Goal: Information Seeking & Learning: Check status

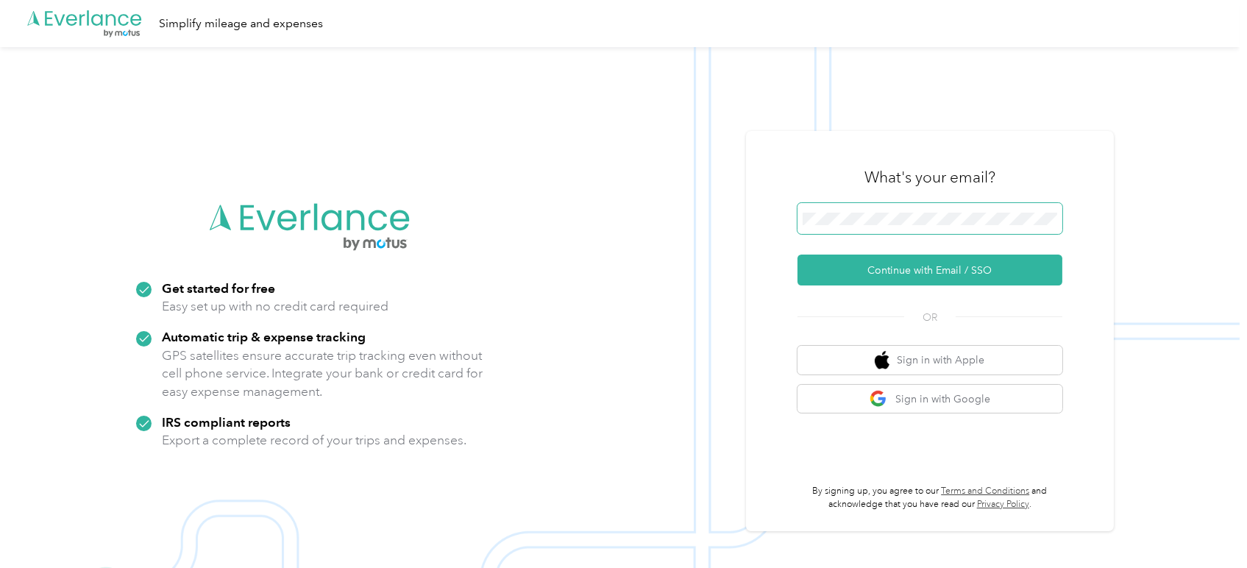
click at [889, 210] on span at bounding box center [930, 218] width 265 height 31
click at [907, 270] on button "Continue with Email / SSO" at bounding box center [930, 270] width 265 height 31
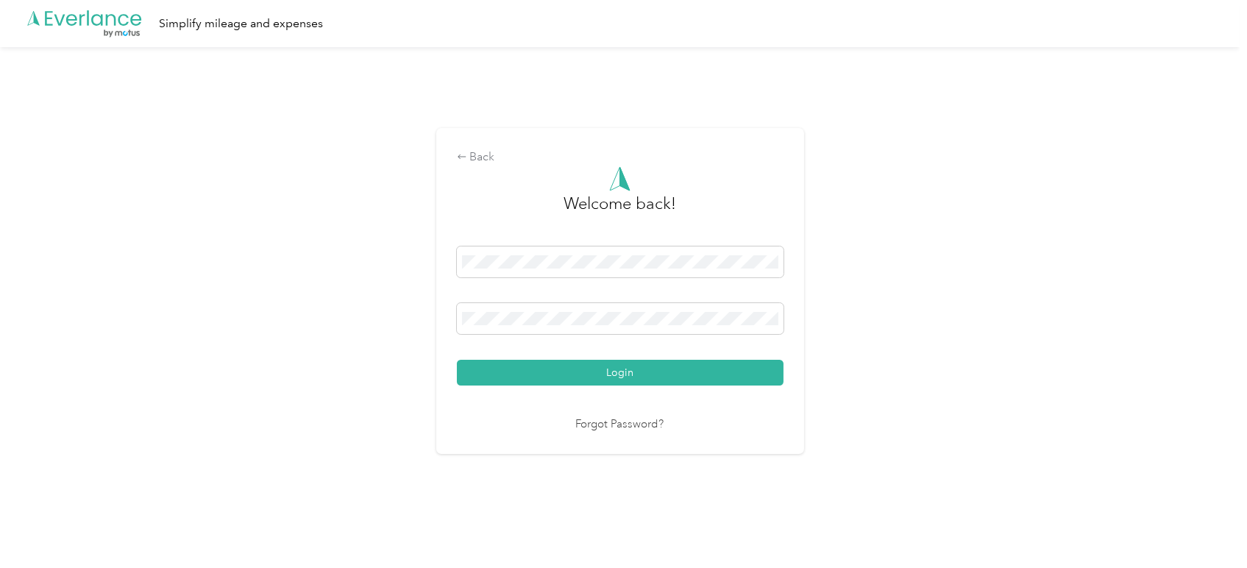
click at [457, 360] on button "Login" at bounding box center [620, 373] width 327 height 26
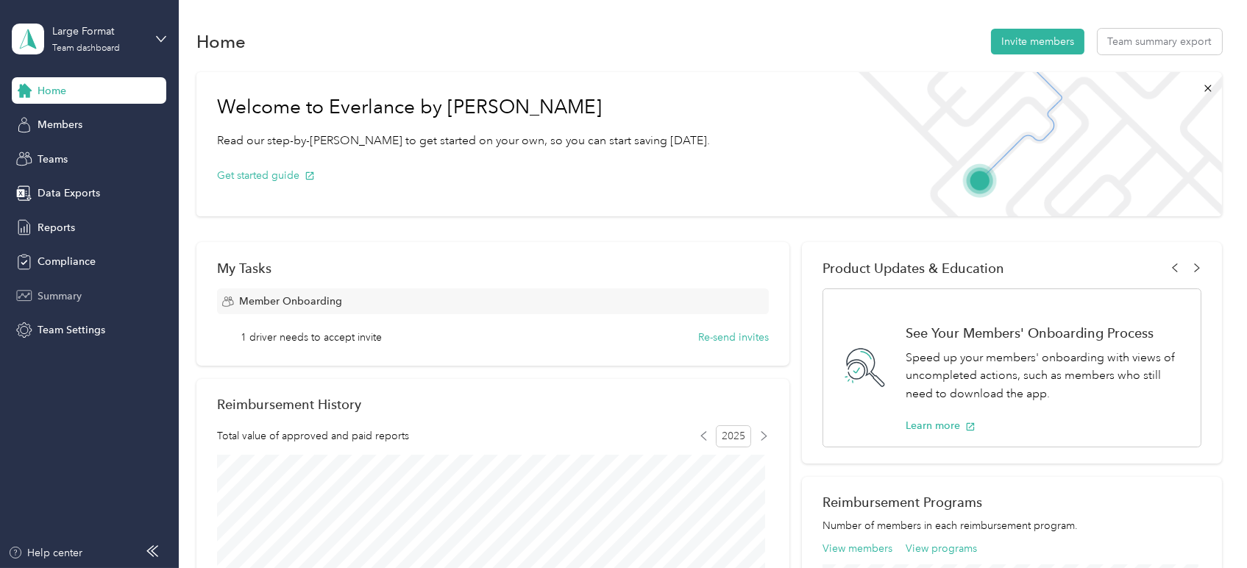
click at [55, 302] on span "Summary" at bounding box center [60, 295] width 44 height 15
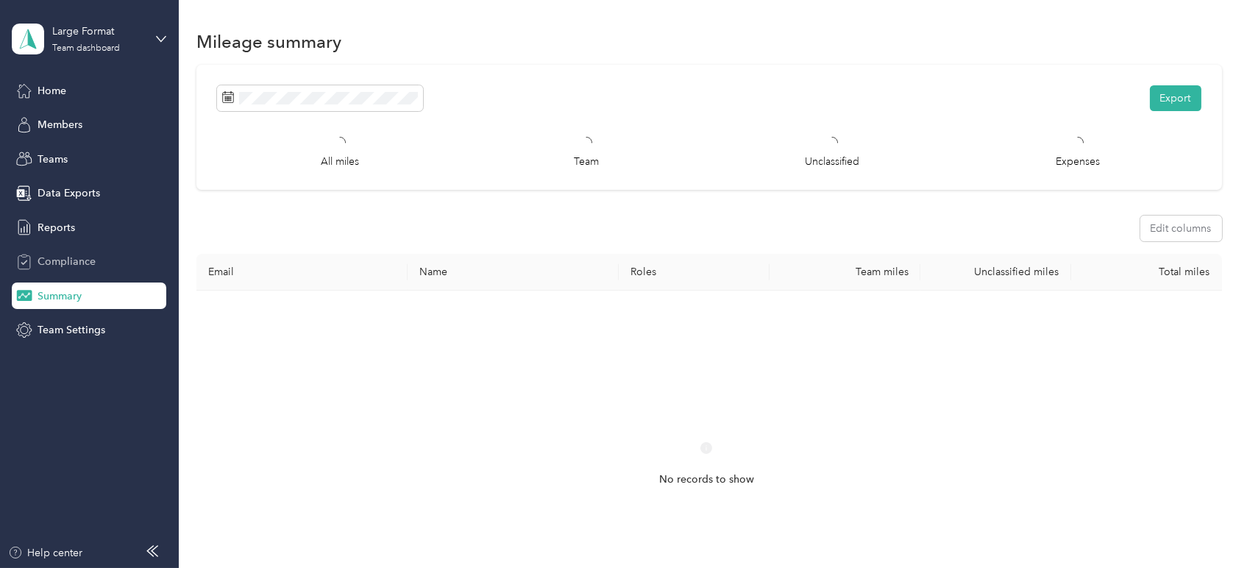
click at [85, 254] on span "Compliance" at bounding box center [67, 261] width 58 height 15
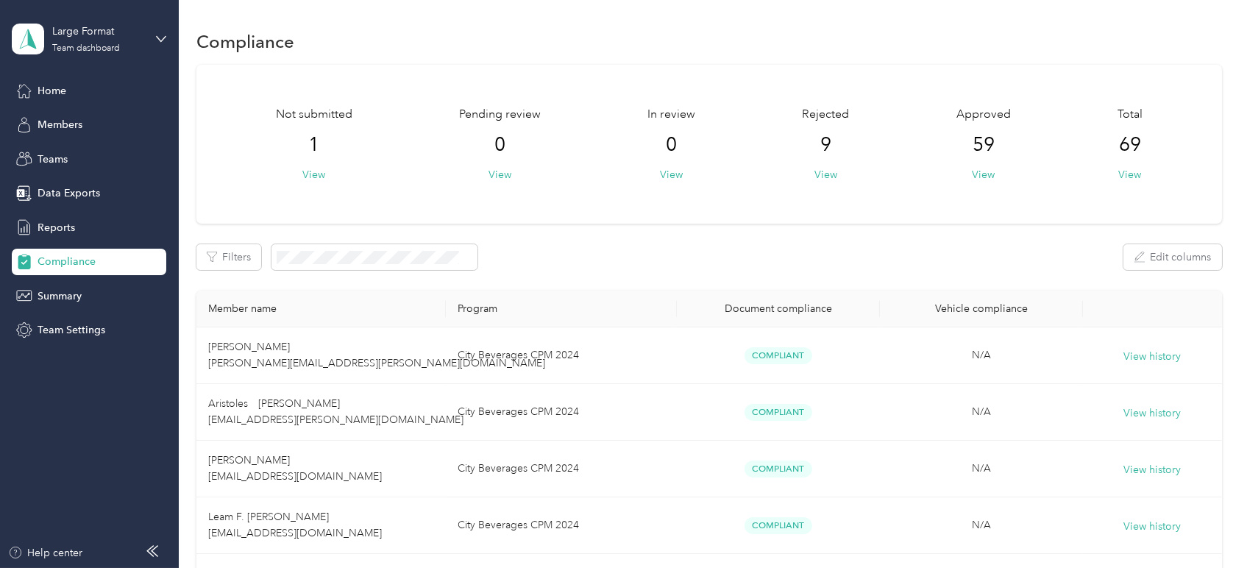
click at [314, 163] on div "Not submitted 1 View" at bounding box center [314, 144] width 77 height 77
click at [315, 171] on button "View" at bounding box center [313, 174] width 23 height 15
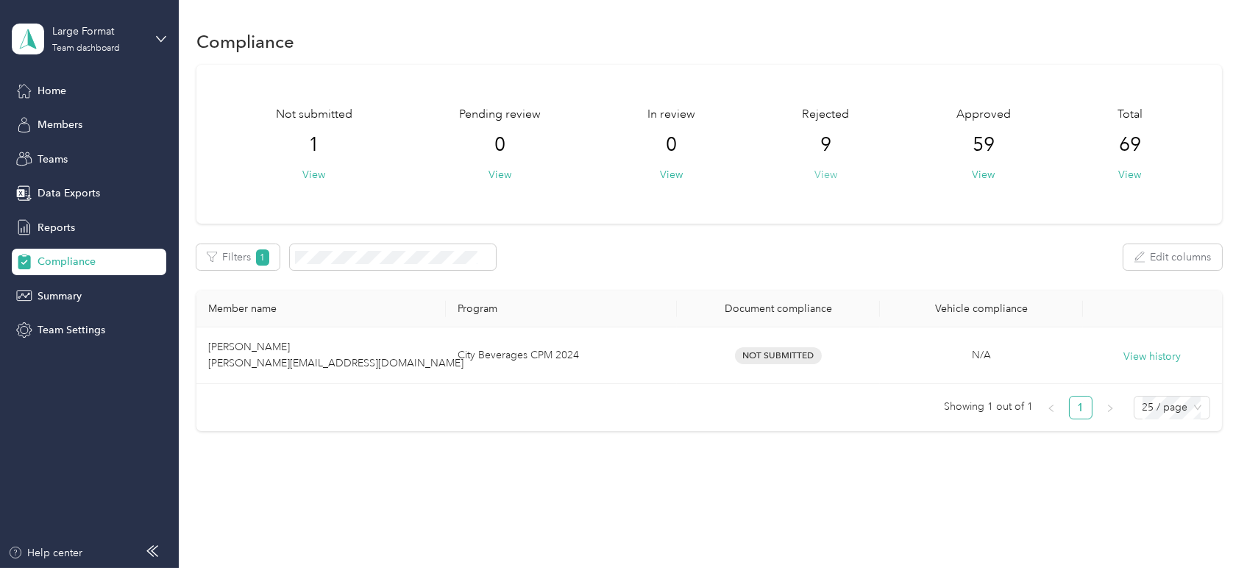
click at [832, 178] on div "Rejected 9 View" at bounding box center [825, 144] width 47 height 77
click at [830, 179] on button "View" at bounding box center [826, 174] width 23 height 15
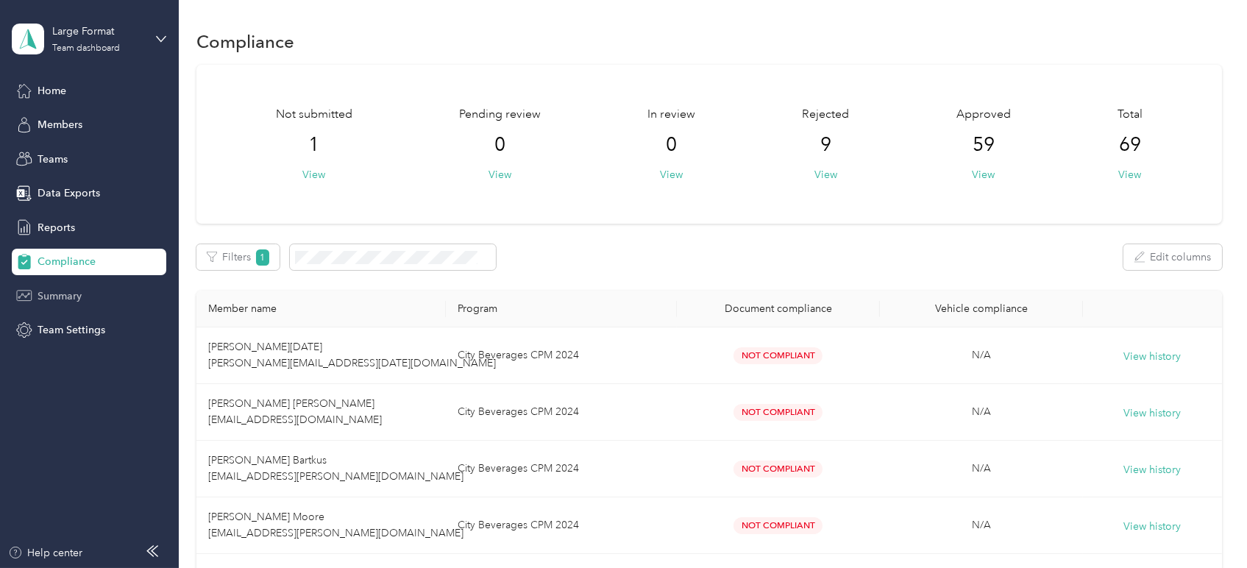
click at [60, 283] on div "Summary" at bounding box center [89, 296] width 155 height 26
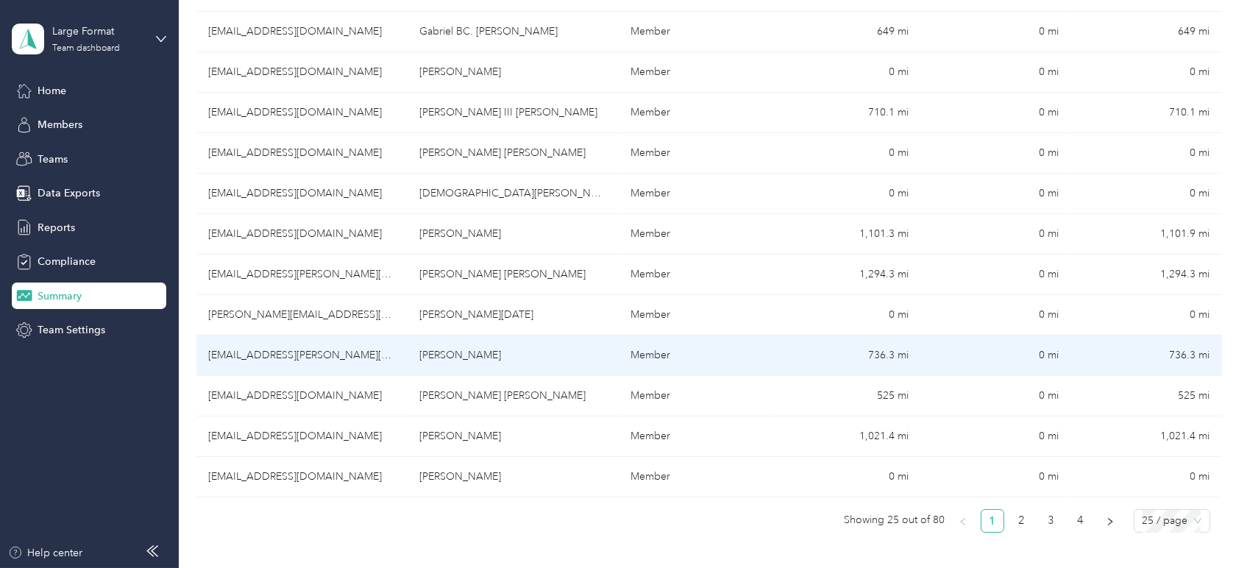
scroll to position [899, 0]
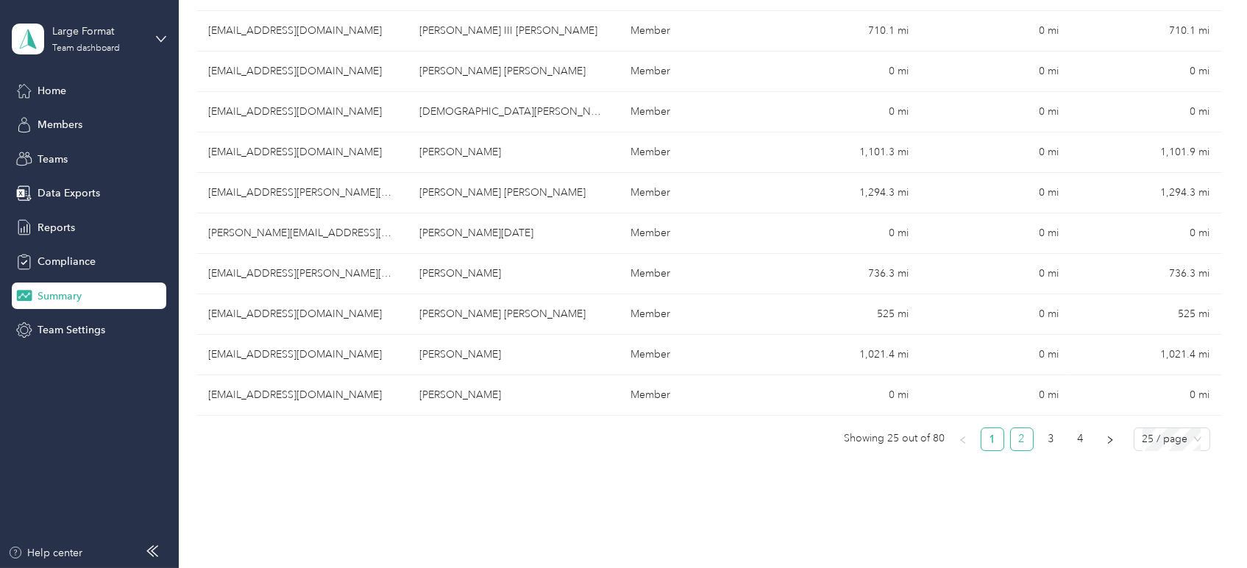
click at [1016, 437] on link "2" at bounding box center [1022, 439] width 22 height 22
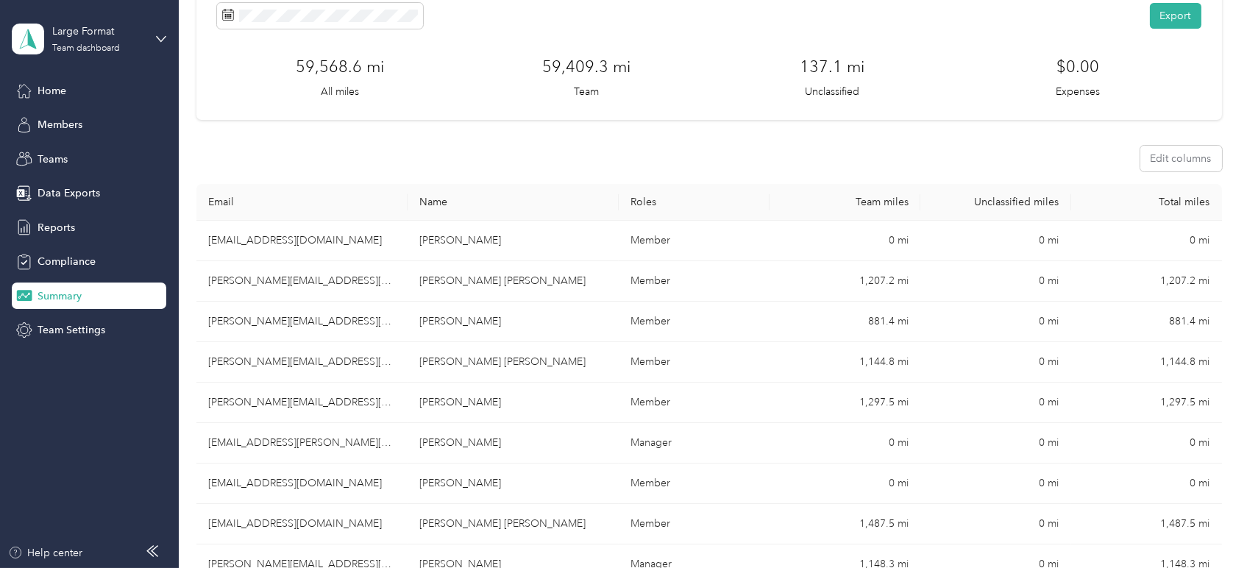
scroll to position [82, 0]
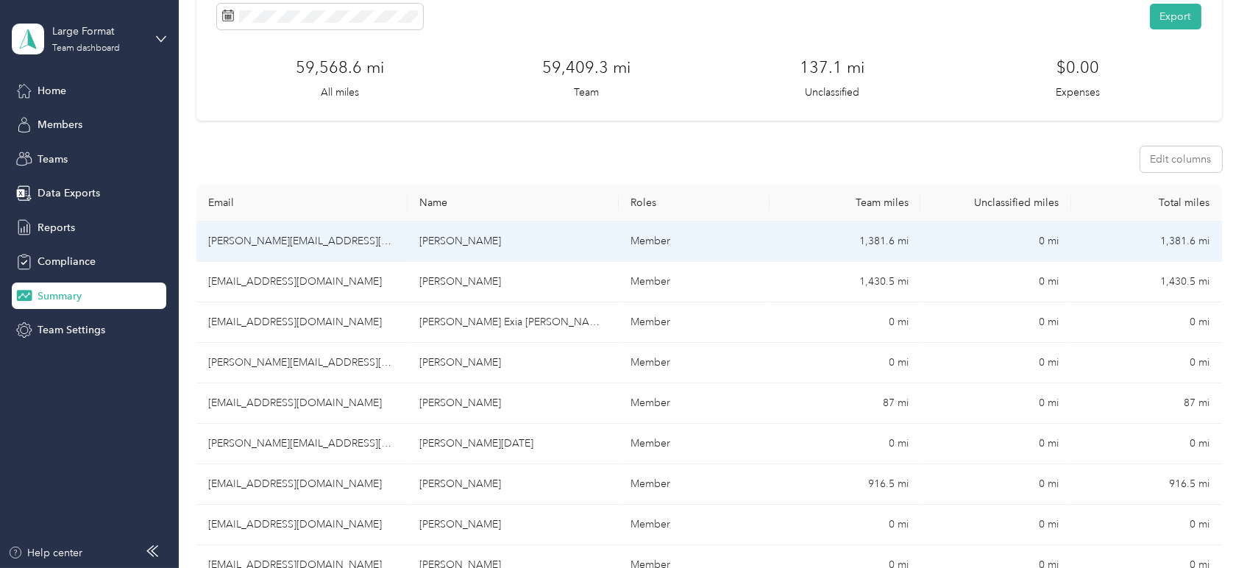
click at [558, 251] on td "[PERSON_NAME]" at bounding box center [513, 242] width 211 height 40
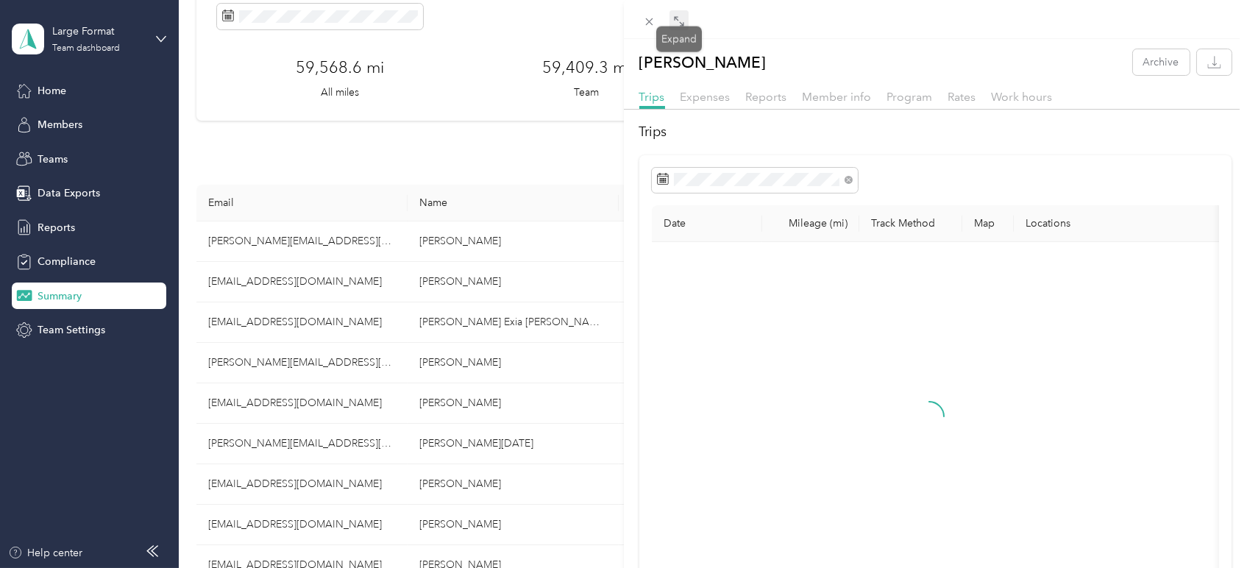
click at [679, 20] on icon at bounding box center [679, 21] width 12 height 12
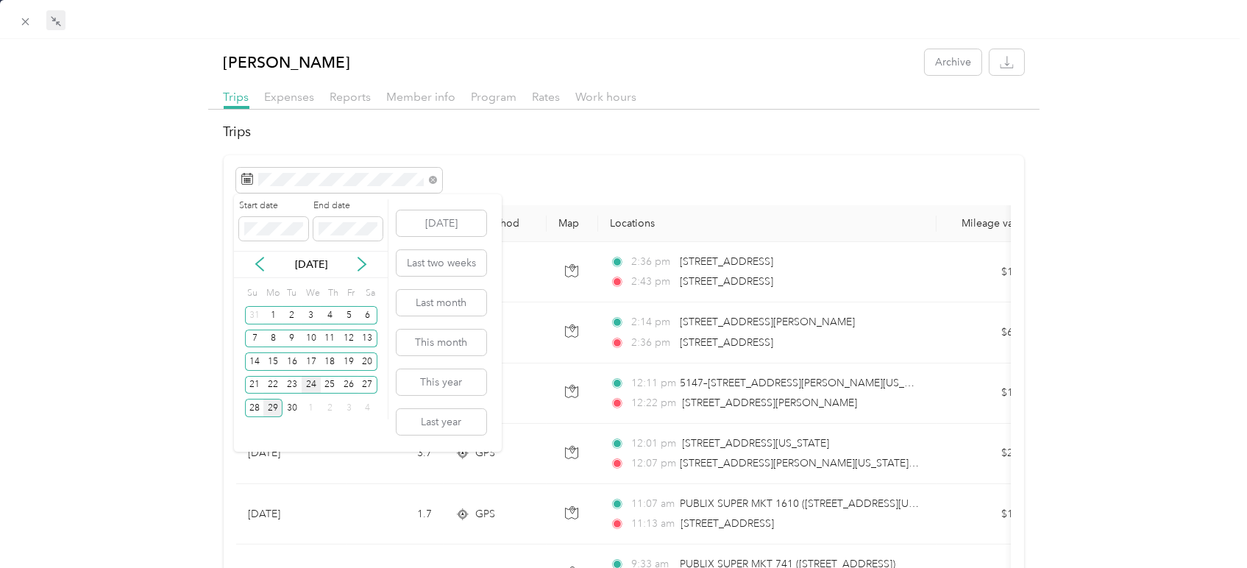
click at [311, 385] on div "24" at bounding box center [311, 385] width 19 height 18
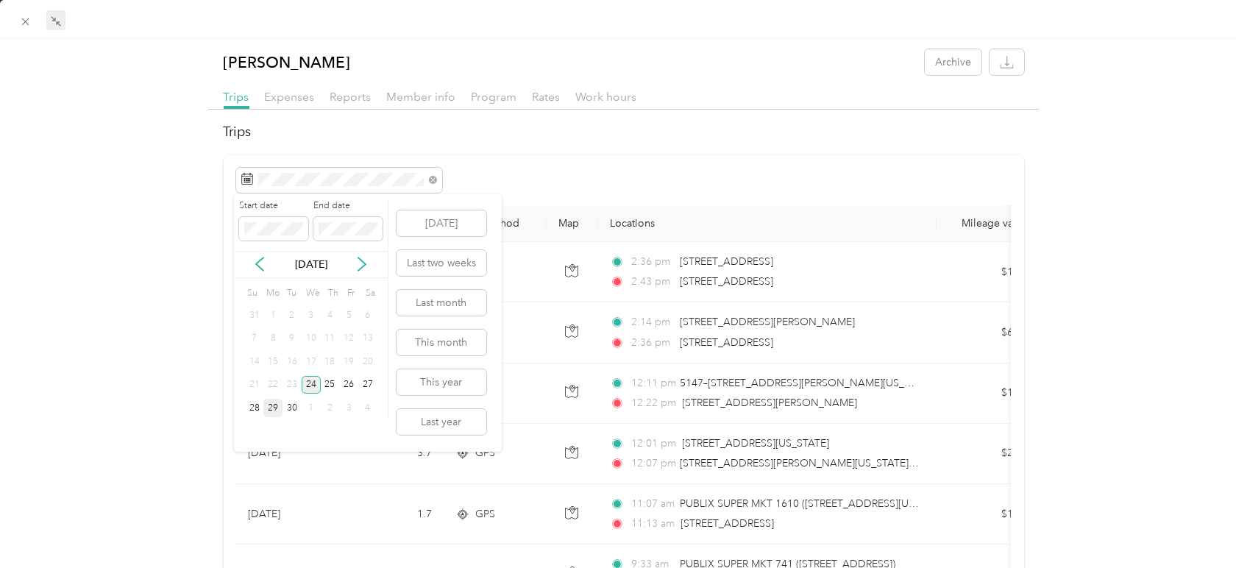
click at [311, 385] on div "24" at bounding box center [311, 385] width 19 height 18
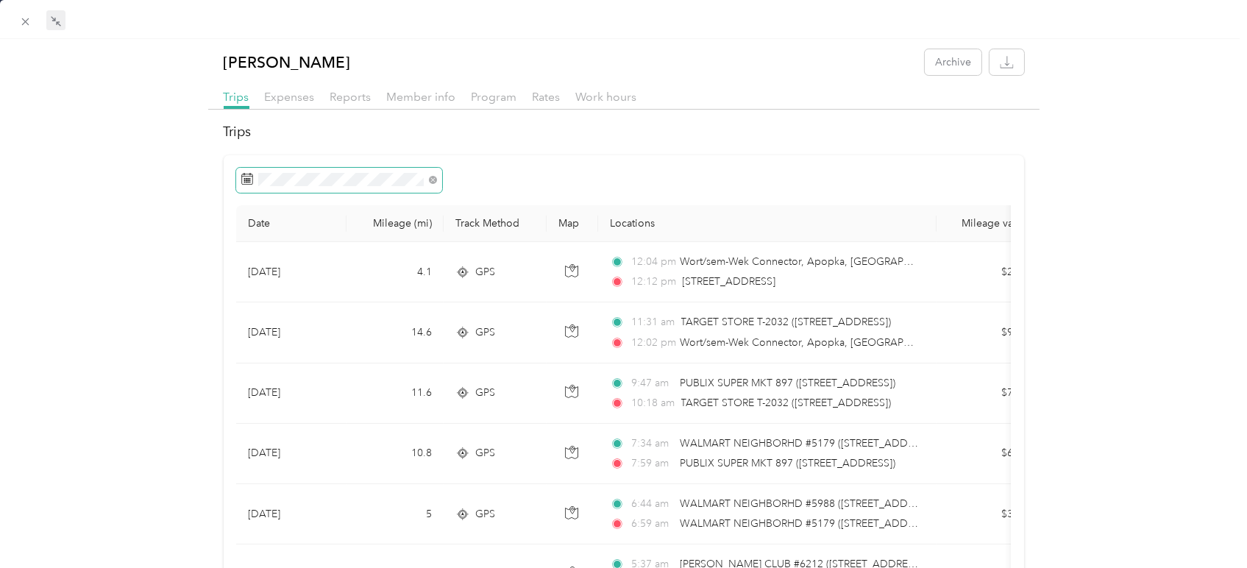
click at [377, 185] on span at bounding box center [339, 180] width 206 height 25
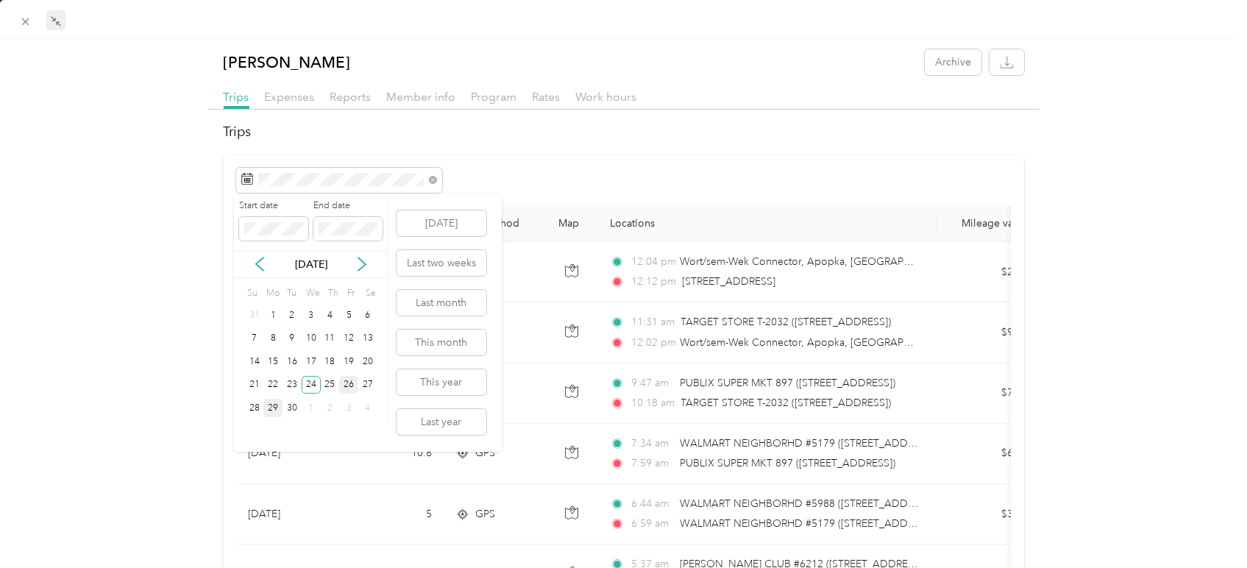
click at [346, 385] on div "26" at bounding box center [348, 385] width 19 height 18
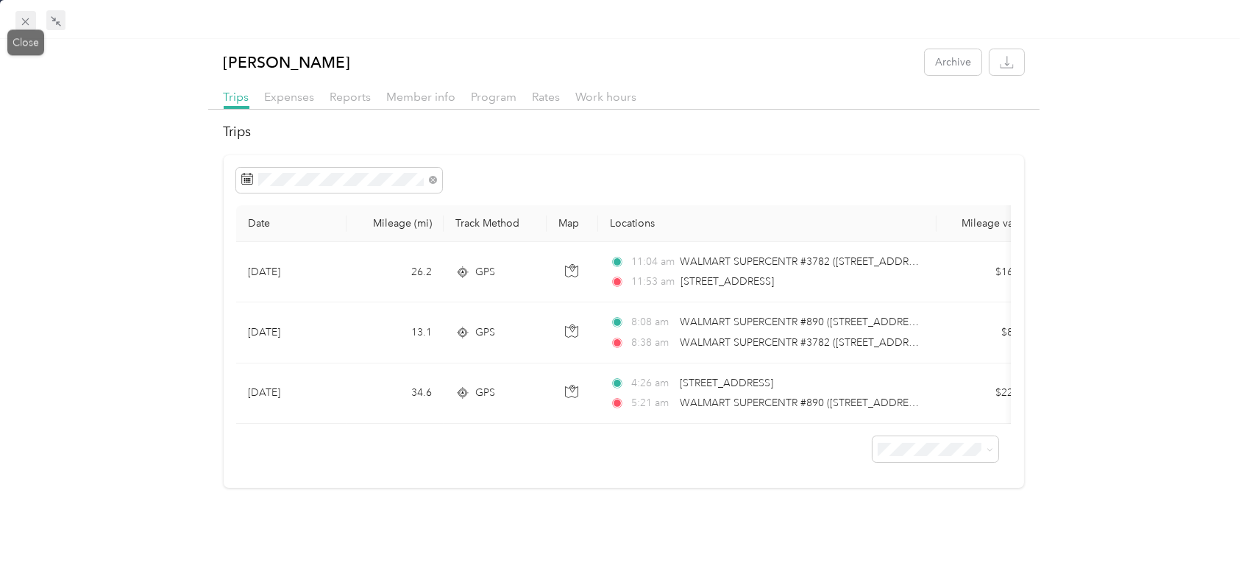
click at [26, 18] on icon at bounding box center [25, 21] width 13 height 13
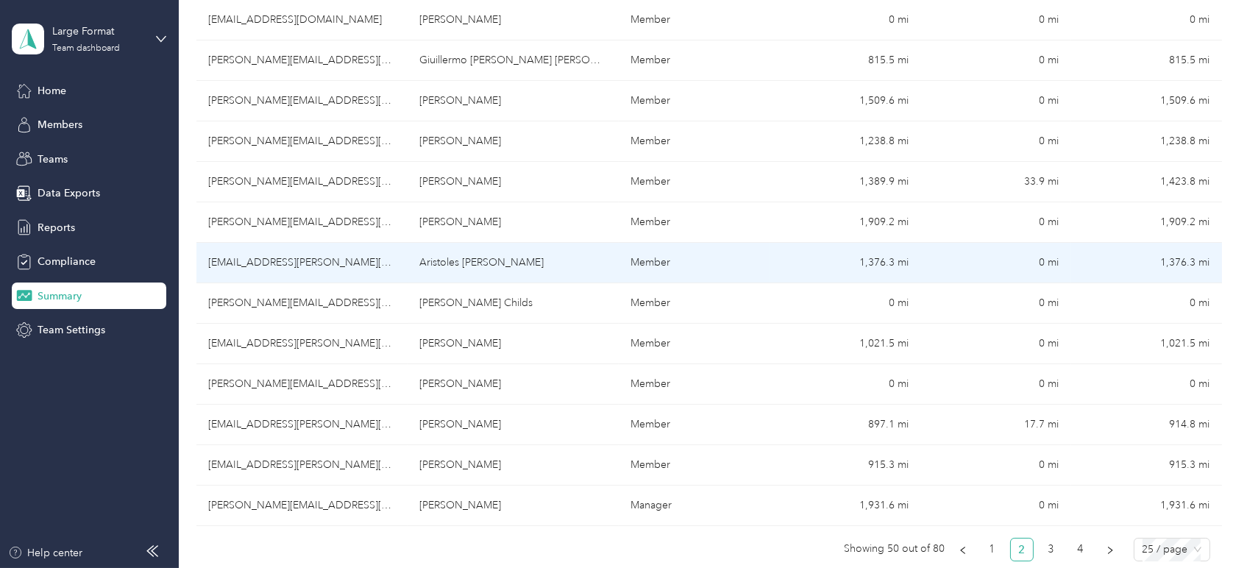
scroll to position [818, 0]
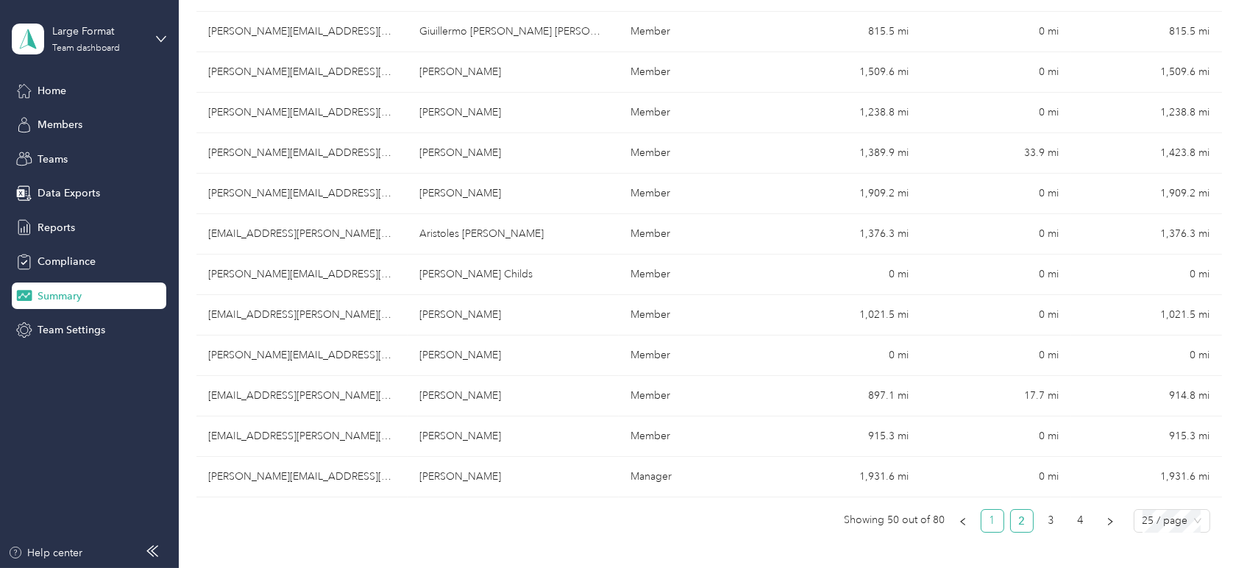
click at [991, 517] on link "1" at bounding box center [993, 521] width 22 height 22
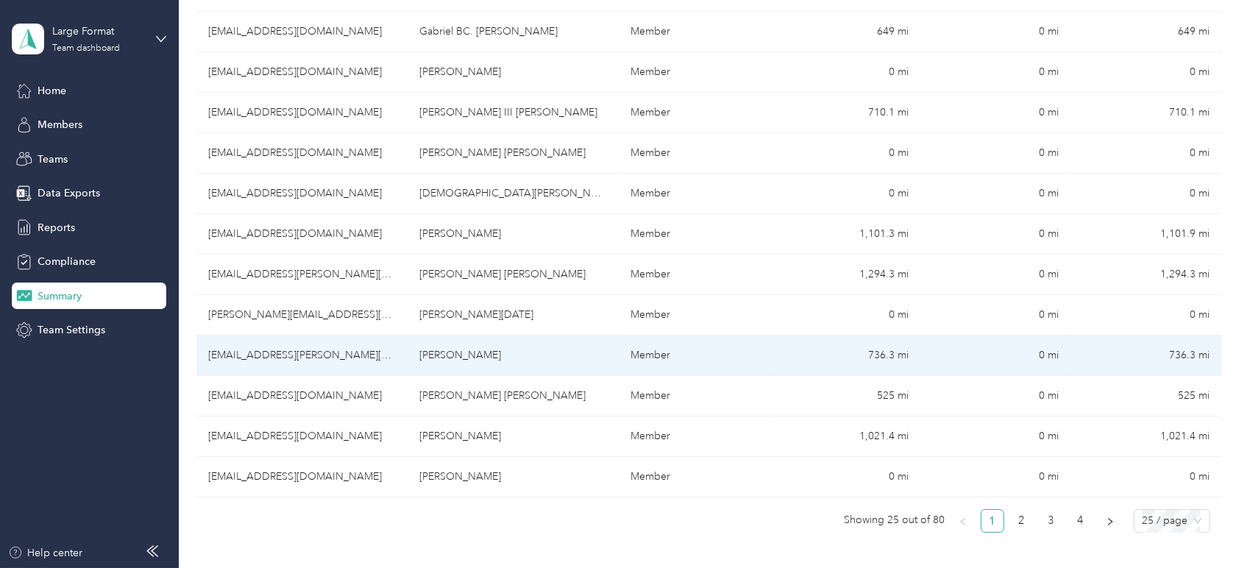
click at [574, 359] on td "[PERSON_NAME]" at bounding box center [513, 356] width 211 height 40
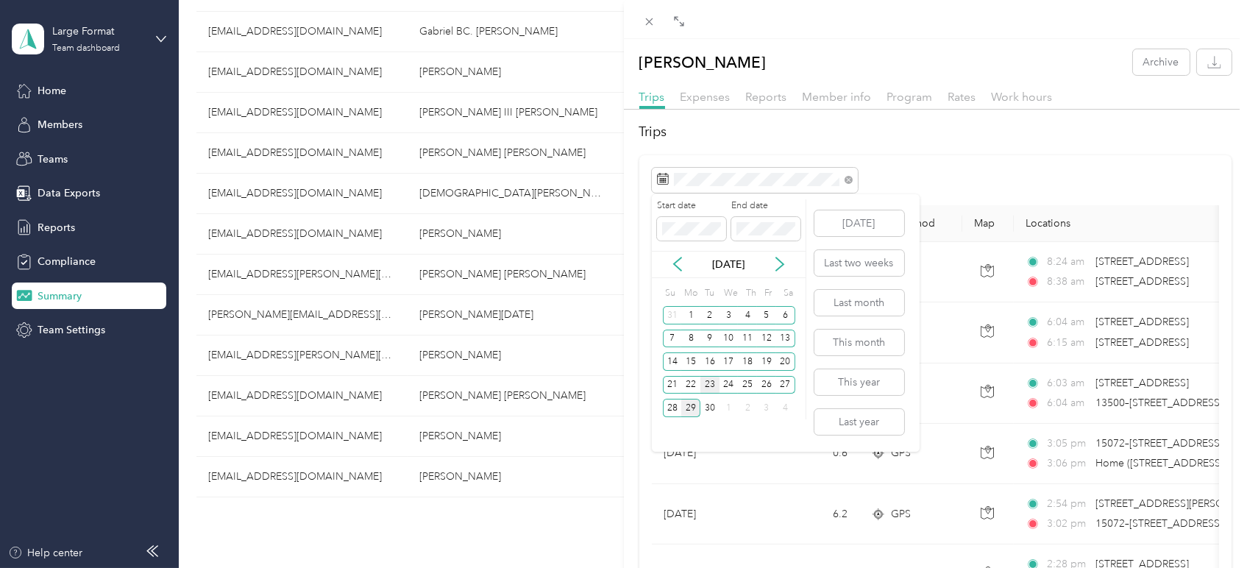
click at [705, 382] on div "23" at bounding box center [710, 385] width 19 height 18
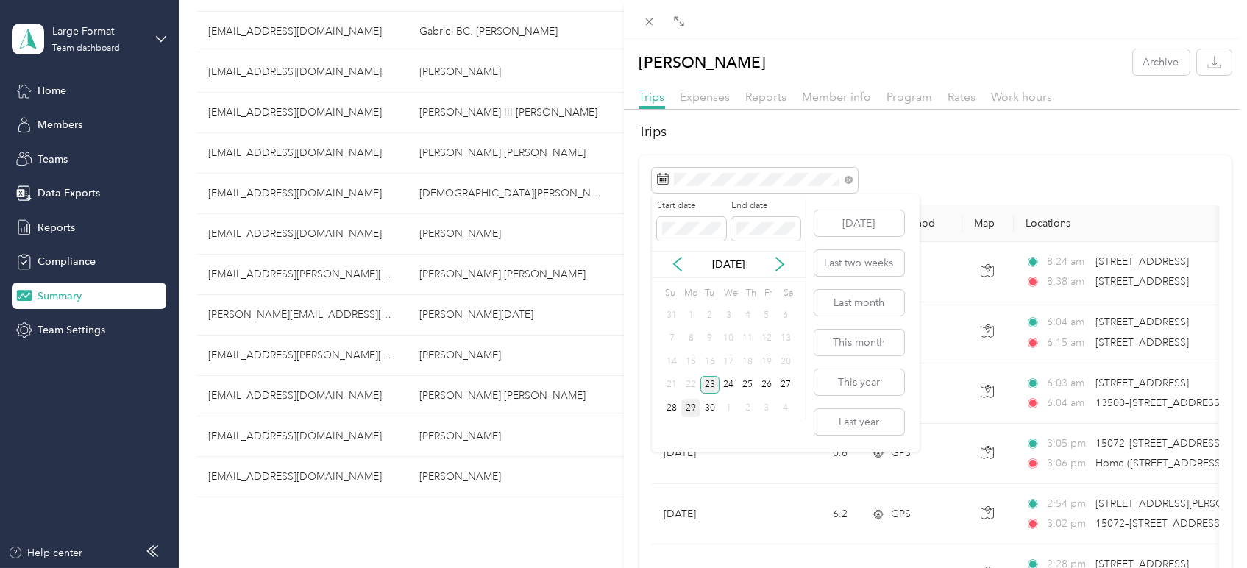
click at [705, 382] on div "23" at bounding box center [710, 385] width 19 height 18
click at [748, 389] on div "25" at bounding box center [747, 385] width 19 height 18
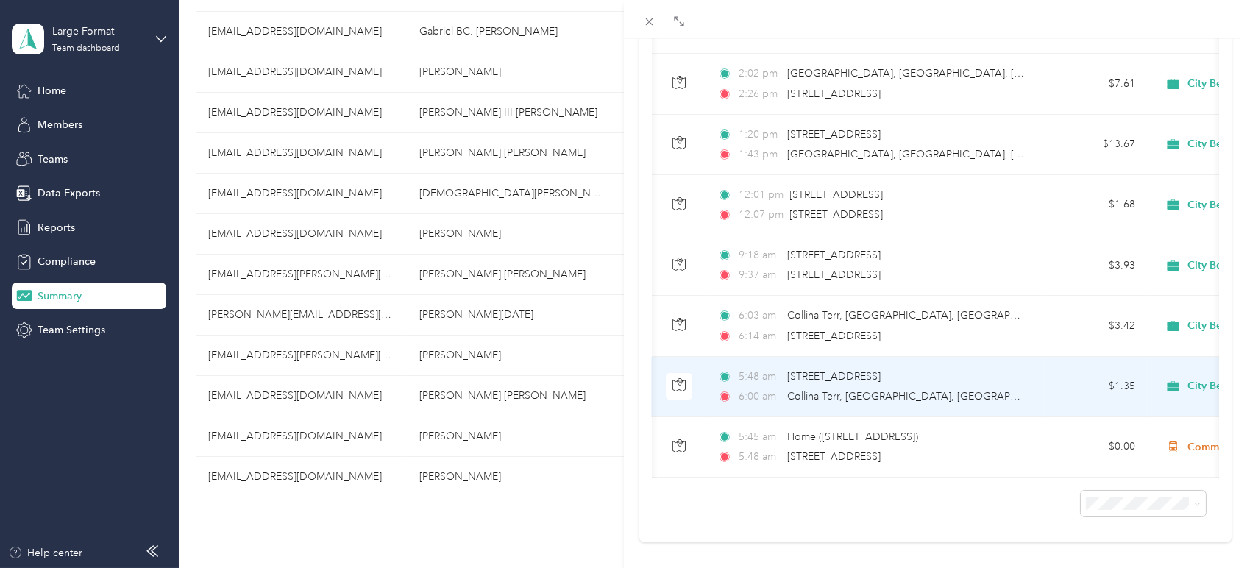
scroll to position [284, 0]
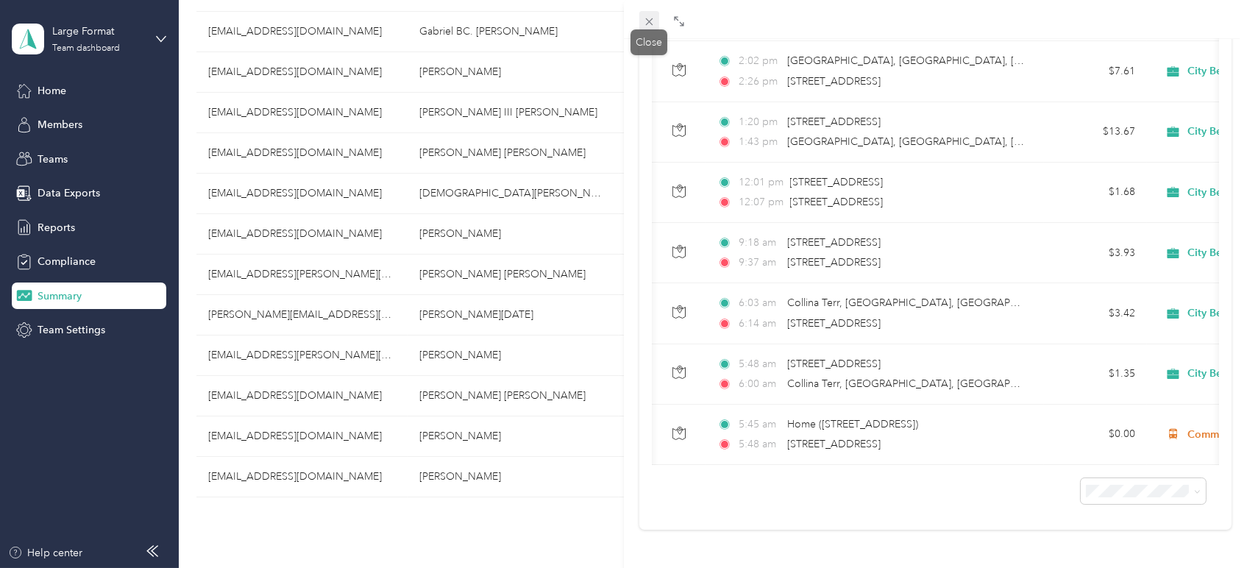
click at [642, 20] on span at bounding box center [650, 21] width 21 height 21
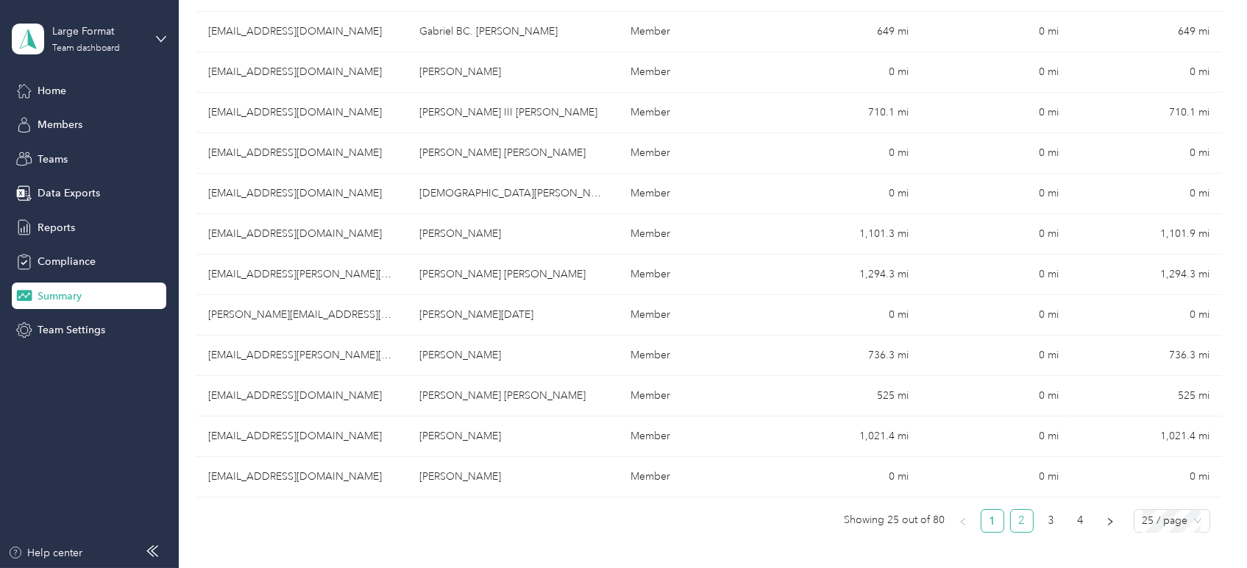
click at [1011, 518] on link "2" at bounding box center [1022, 521] width 22 height 22
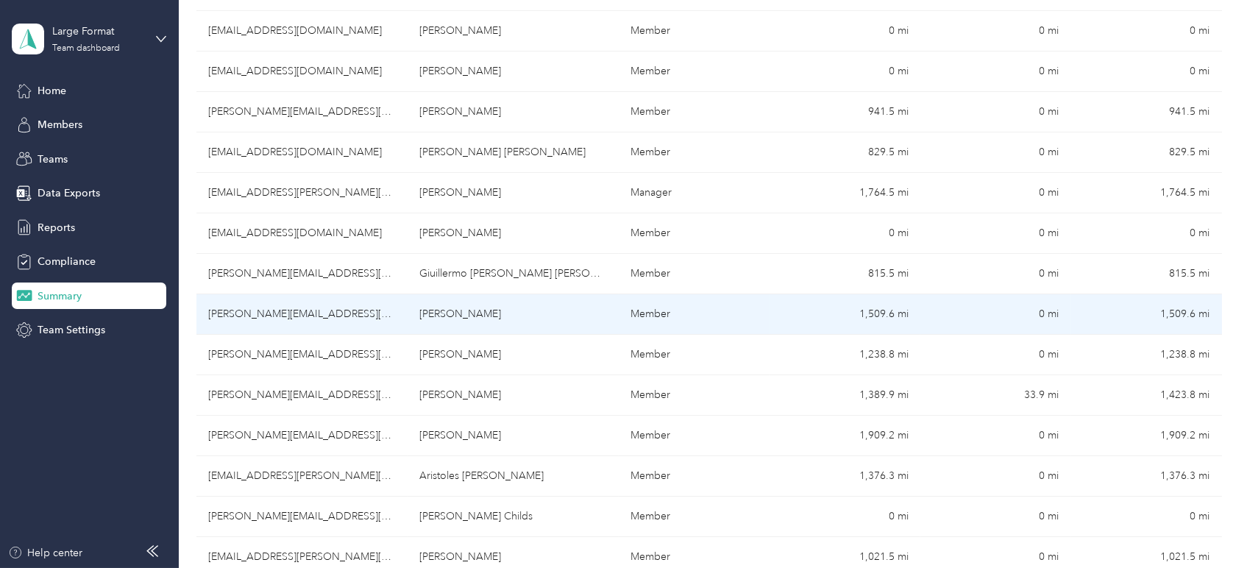
scroll to position [572, 0]
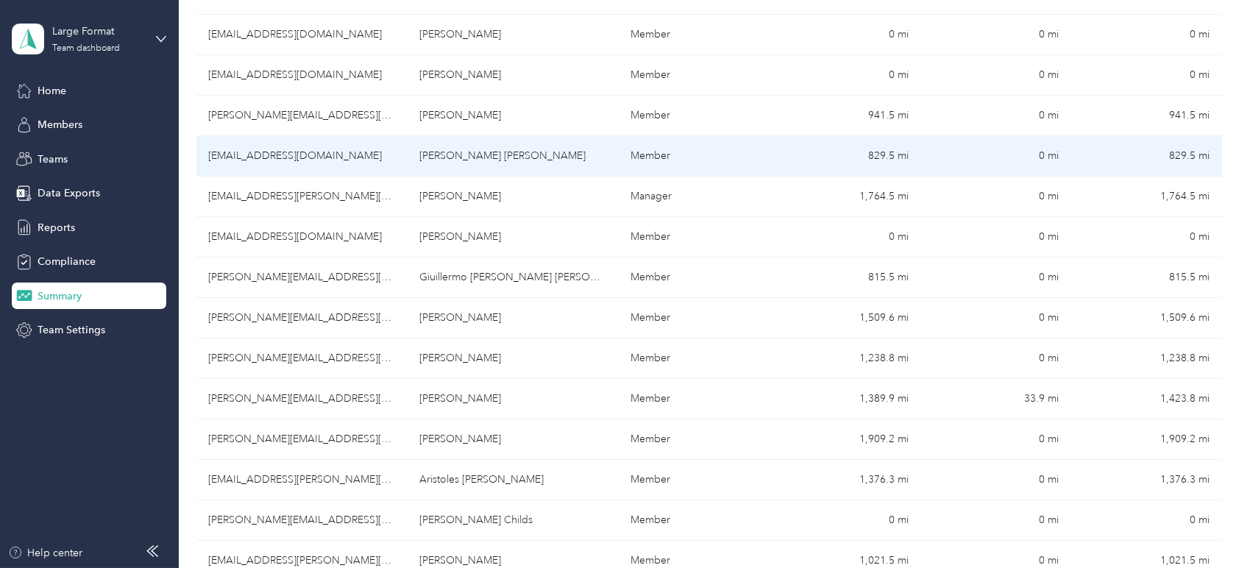
click at [562, 157] on td "[PERSON_NAME] [PERSON_NAME]" at bounding box center [513, 156] width 211 height 40
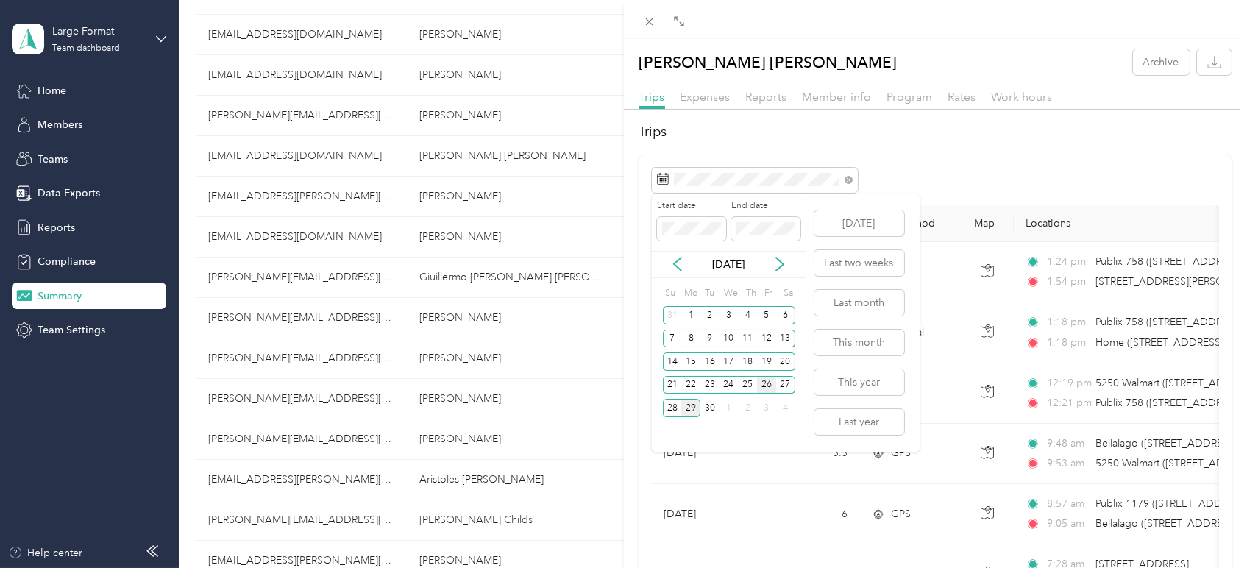
click at [765, 385] on div "26" at bounding box center [766, 385] width 19 height 18
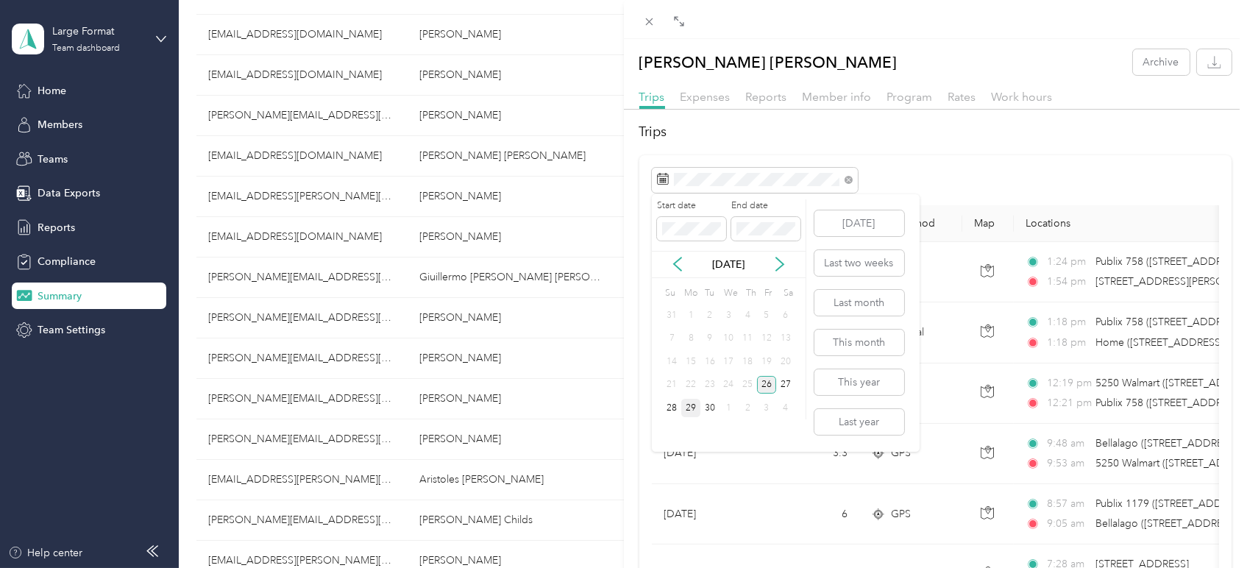
click at [765, 385] on div "26" at bounding box center [766, 385] width 19 height 18
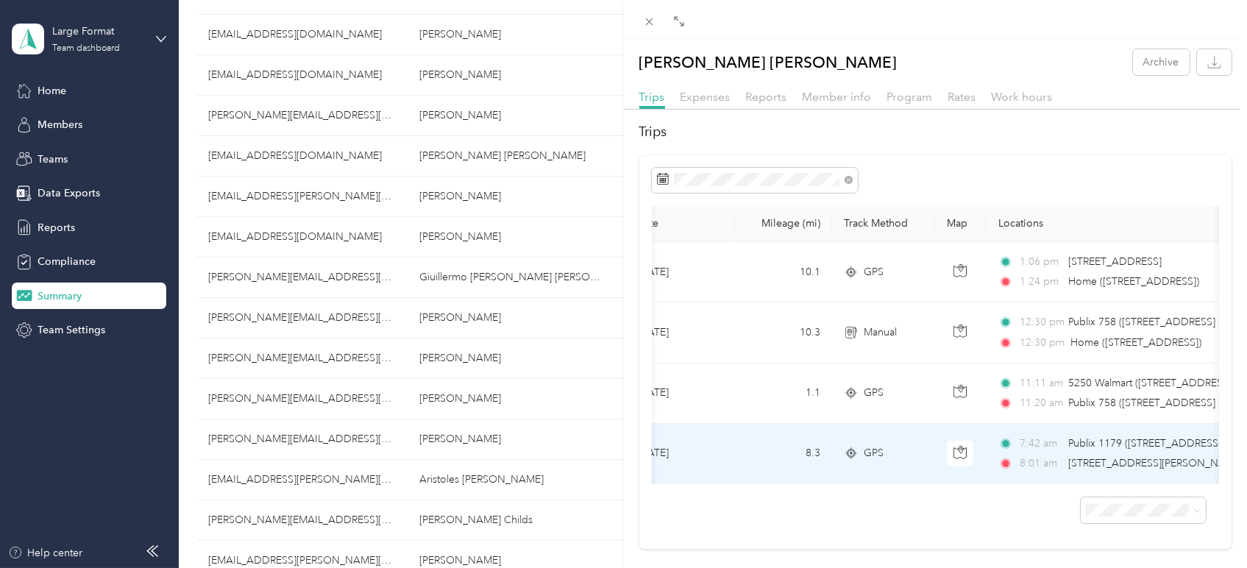
scroll to position [0, 24]
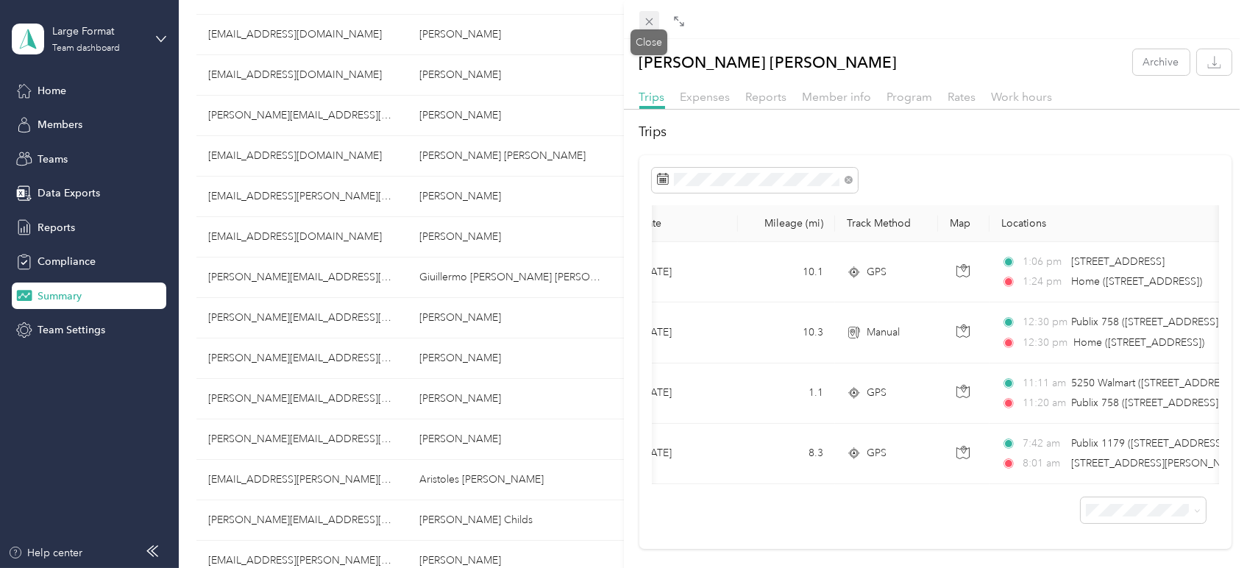
click at [651, 13] on span at bounding box center [650, 21] width 21 height 21
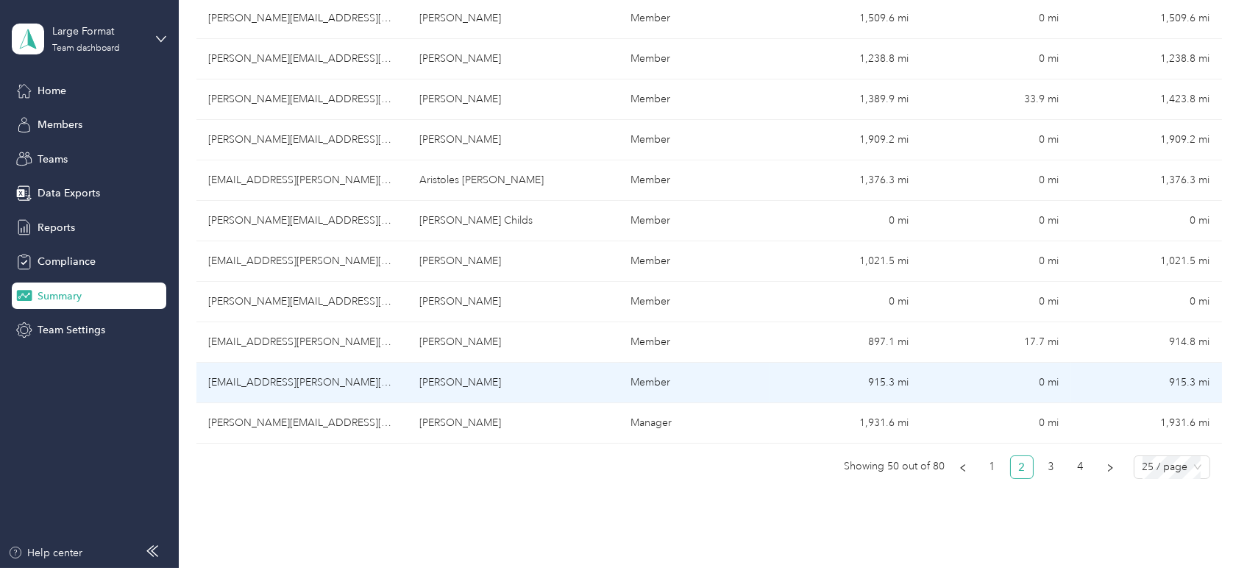
scroll to position [899, 0]
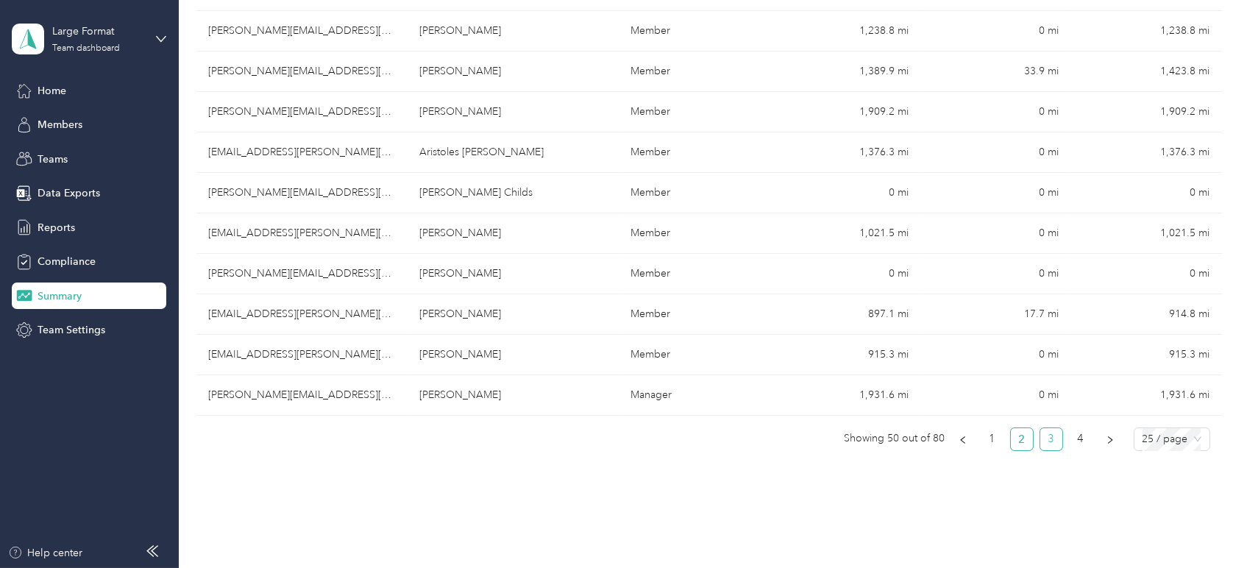
click at [1047, 438] on link "3" at bounding box center [1052, 439] width 22 height 22
drag, startPoint x: 1027, startPoint y: 480, endPoint x: 1015, endPoint y: 480, distance: 11.8
click at [1074, 442] on link "4" at bounding box center [1081, 439] width 22 height 22
click at [1043, 437] on link "3" at bounding box center [1052, 439] width 22 height 22
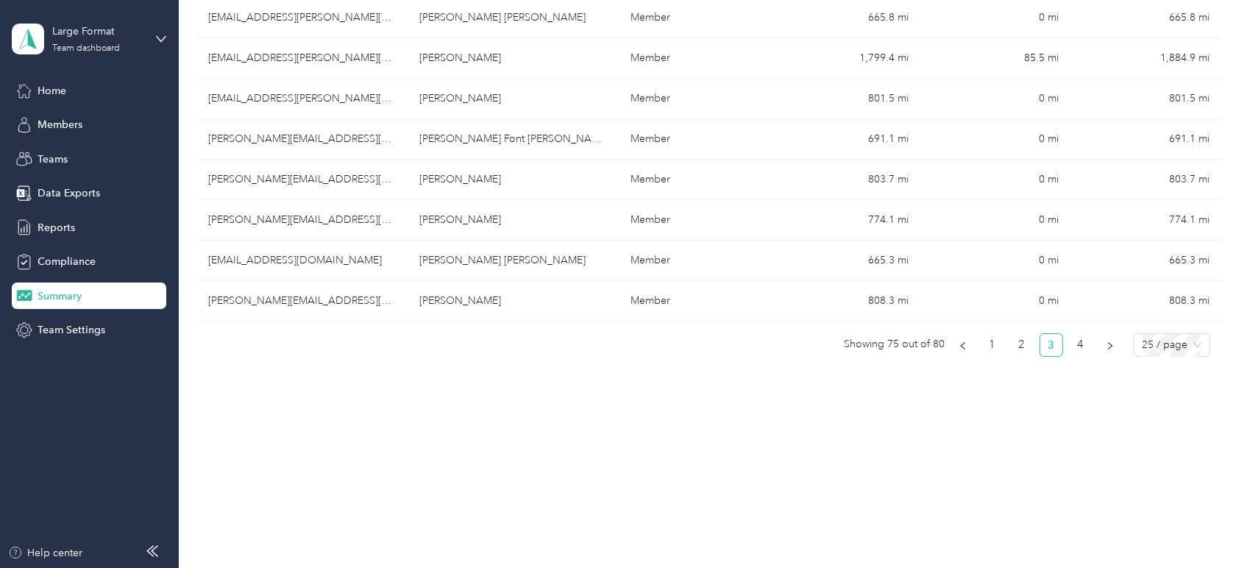
scroll to position [1005, 0]
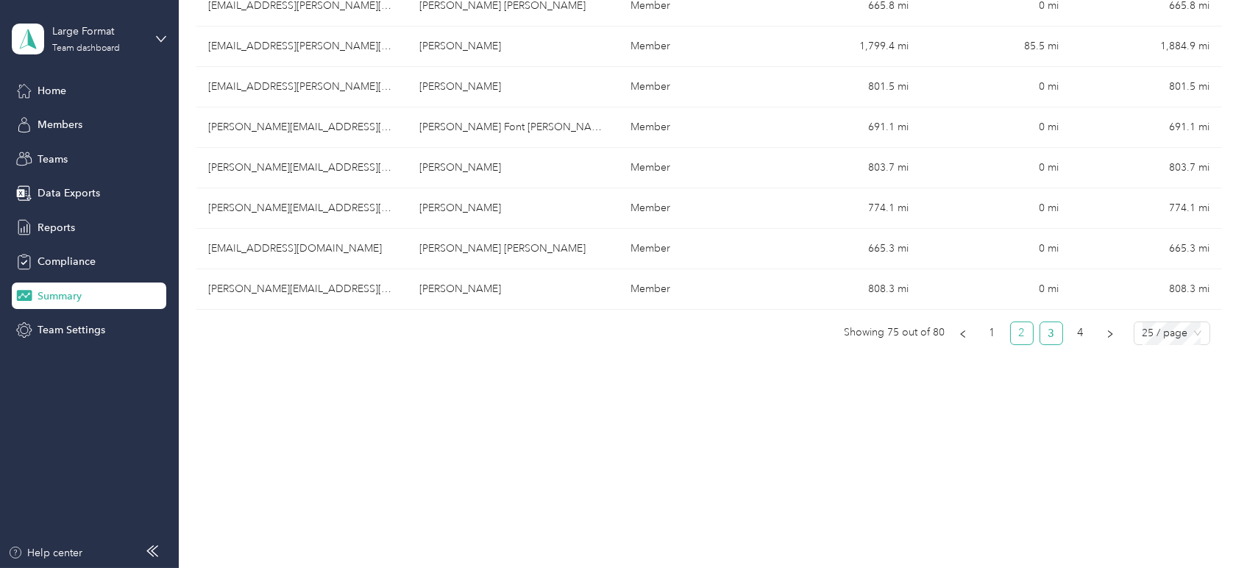
click at [1014, 341] on li "2" at bounding box center [1022, 334] width 24 height 24
click at [995, 340] on link "1" at bounding box center [993, 333] width 22 height 22
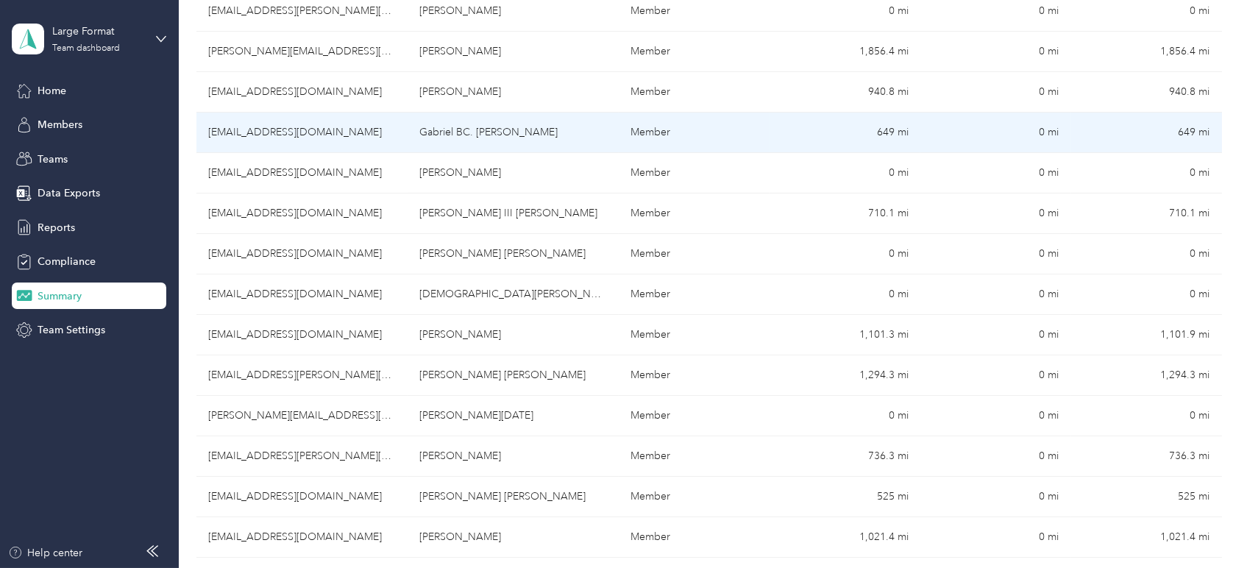
scroll to position [678, 0]
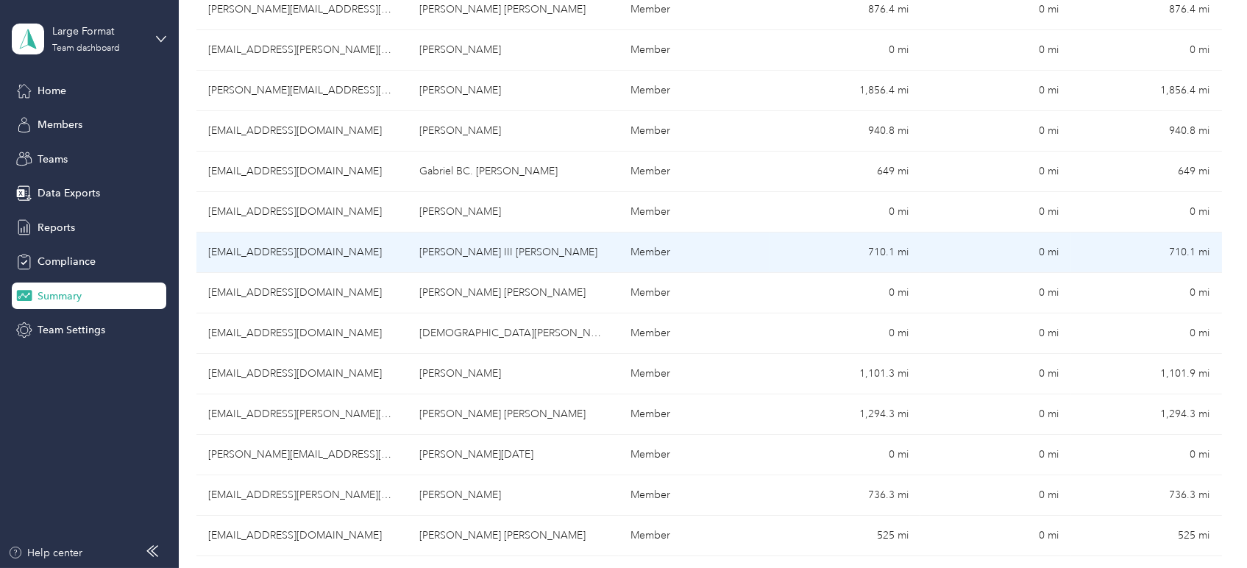
click at [503, 246] on td "[PERSON_NAME] III [PERSON_NAME]" at bounding box center [513, 253] width 211 height 40
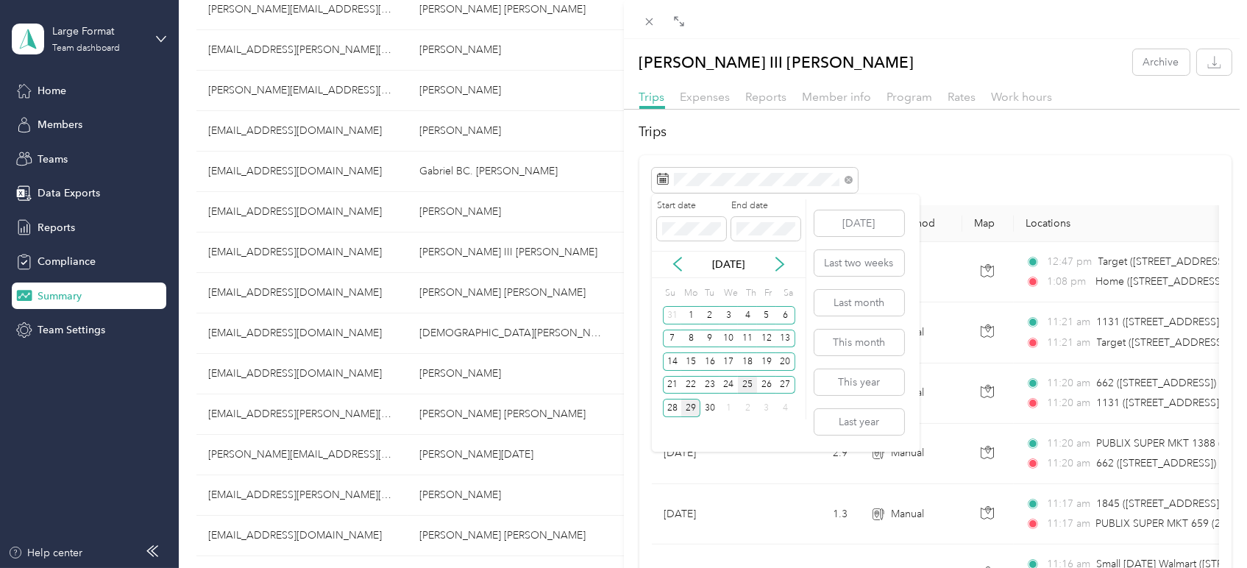
click at [748, 389] on div "25" at bounding box center [747, 385] width 19 height 18
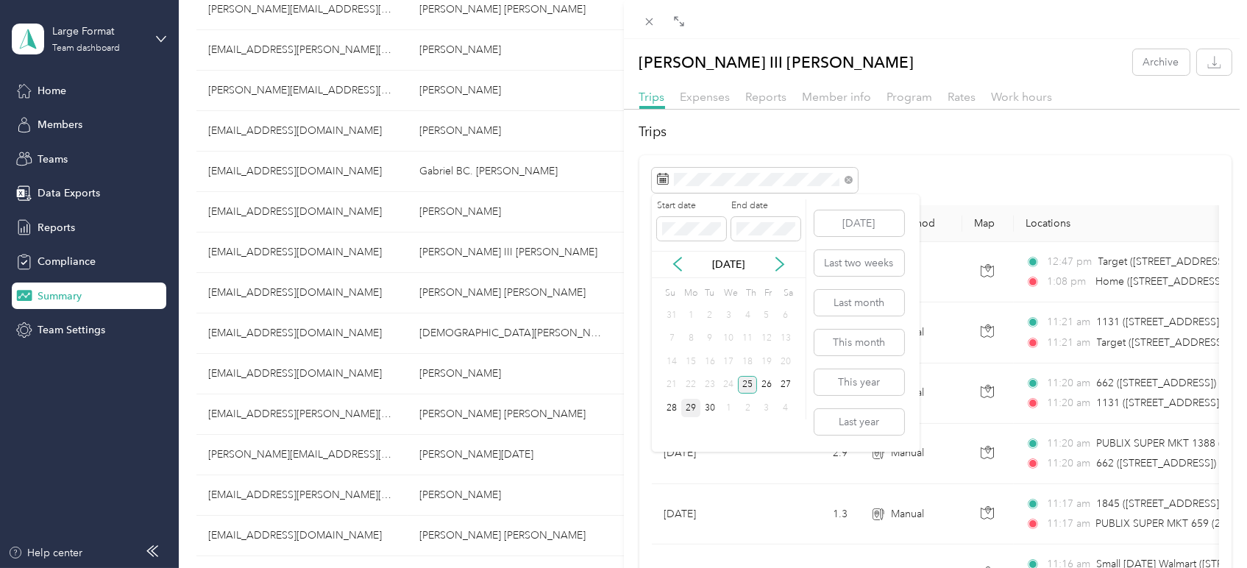
click at [748, 386] on div "25" at bounding box center [747, 385] width 19 height 18
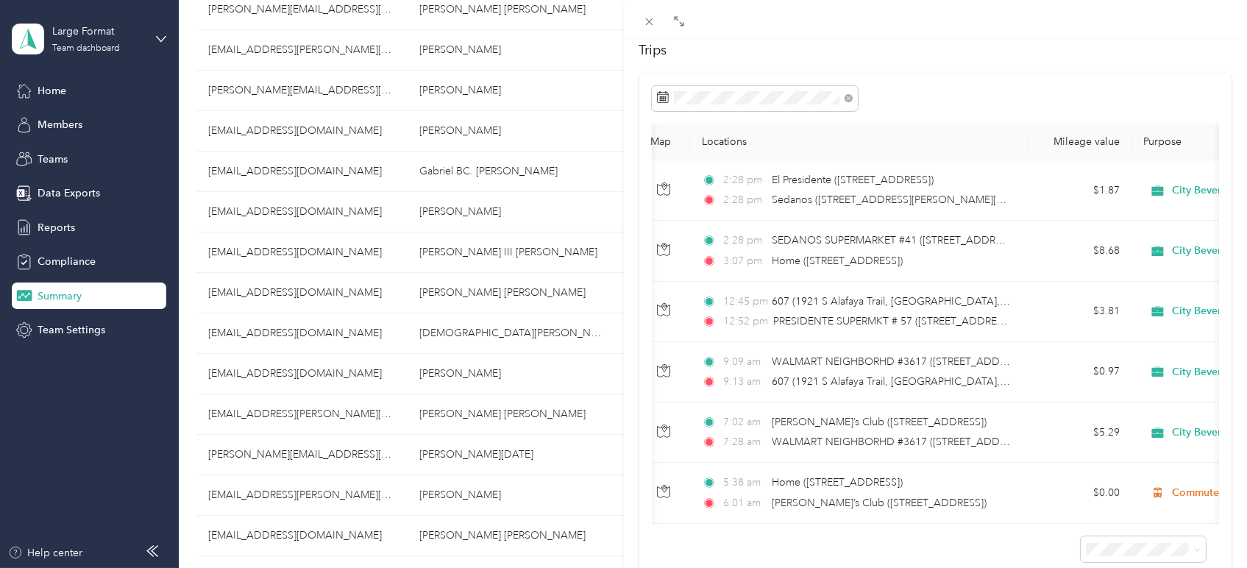
scroll to position [0, 325]
click at [651, 15] on icon at bounding box center [649, 21] width 13 height 13
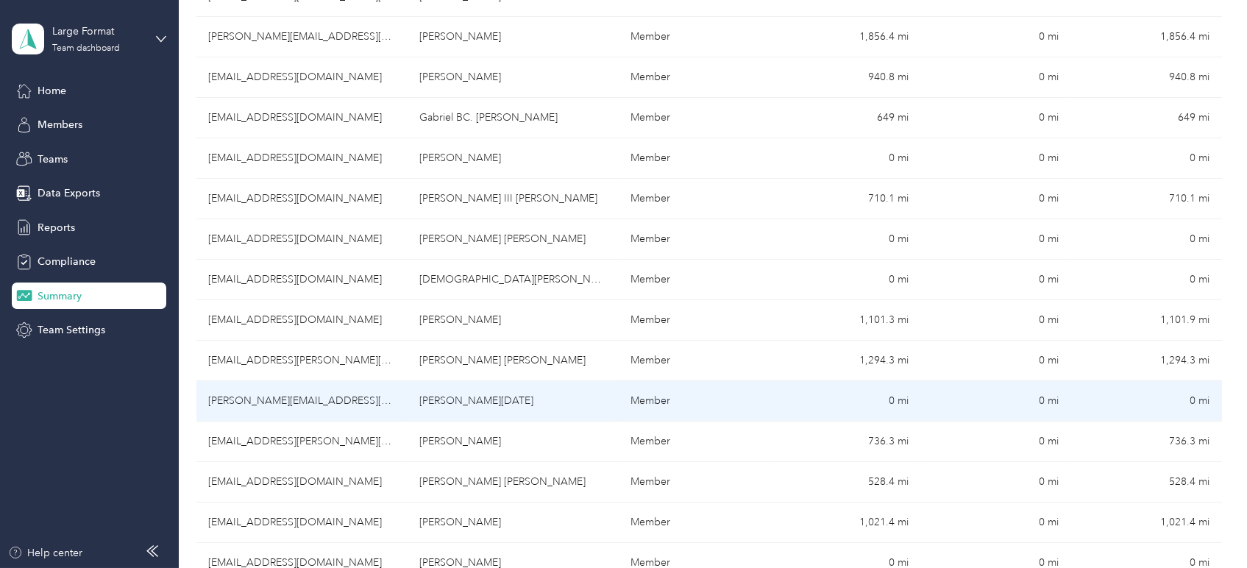
scroll to position [759, 0]
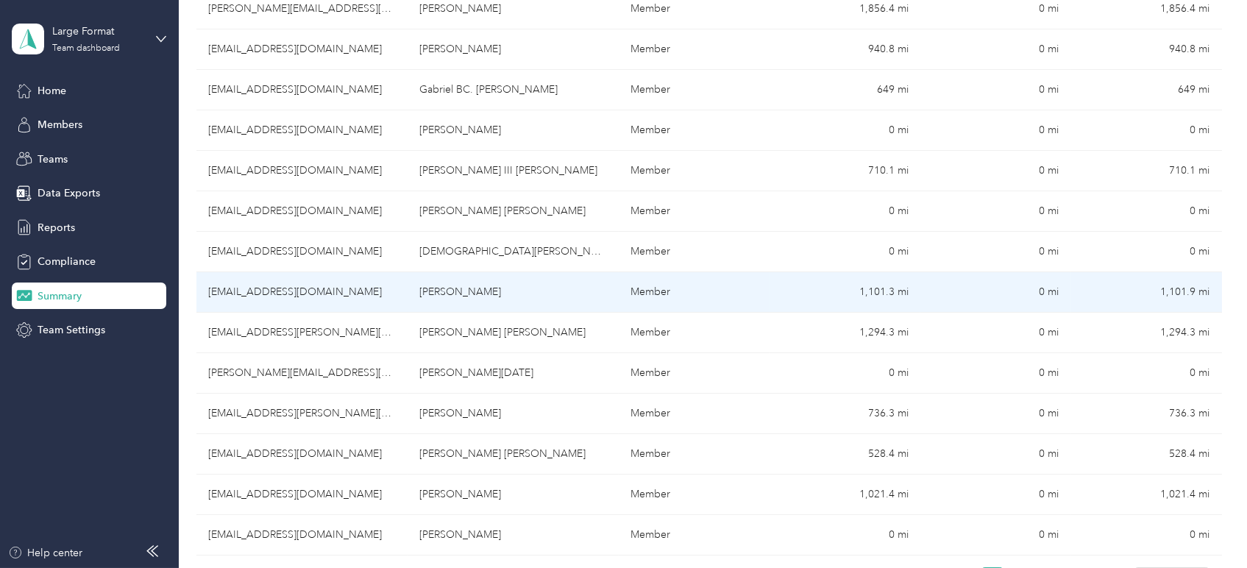
click at [571, 289] on td "[PERSON_NAME]" at bounding box center [513, 292] width 211 height 40
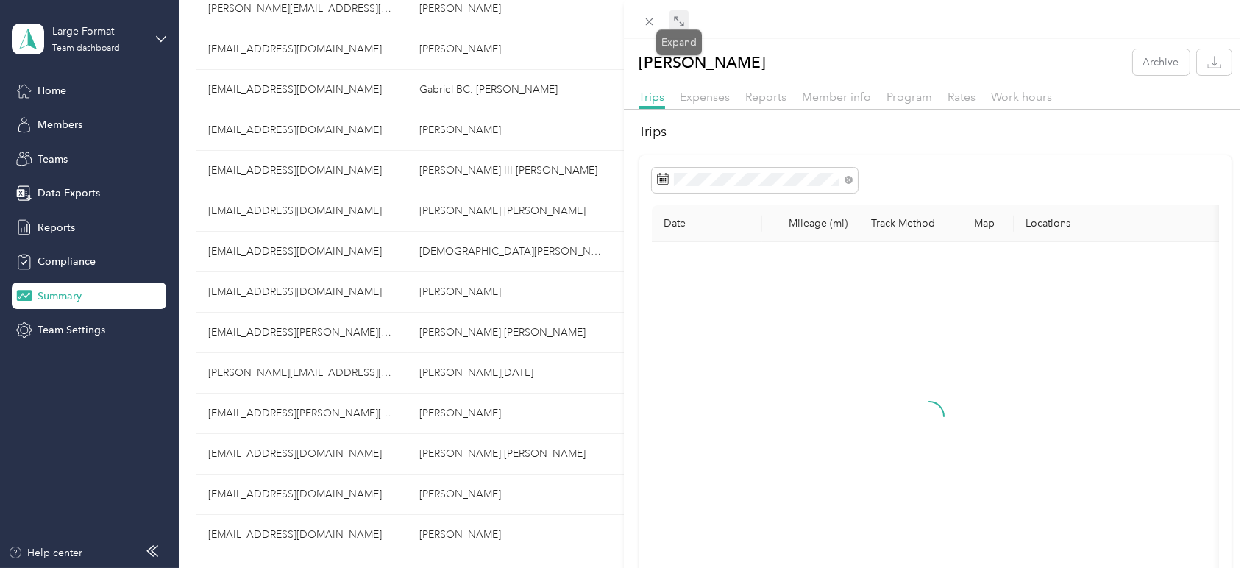
click at [681, 20] on icon at bounding box center [679, 21] width 12 height 12
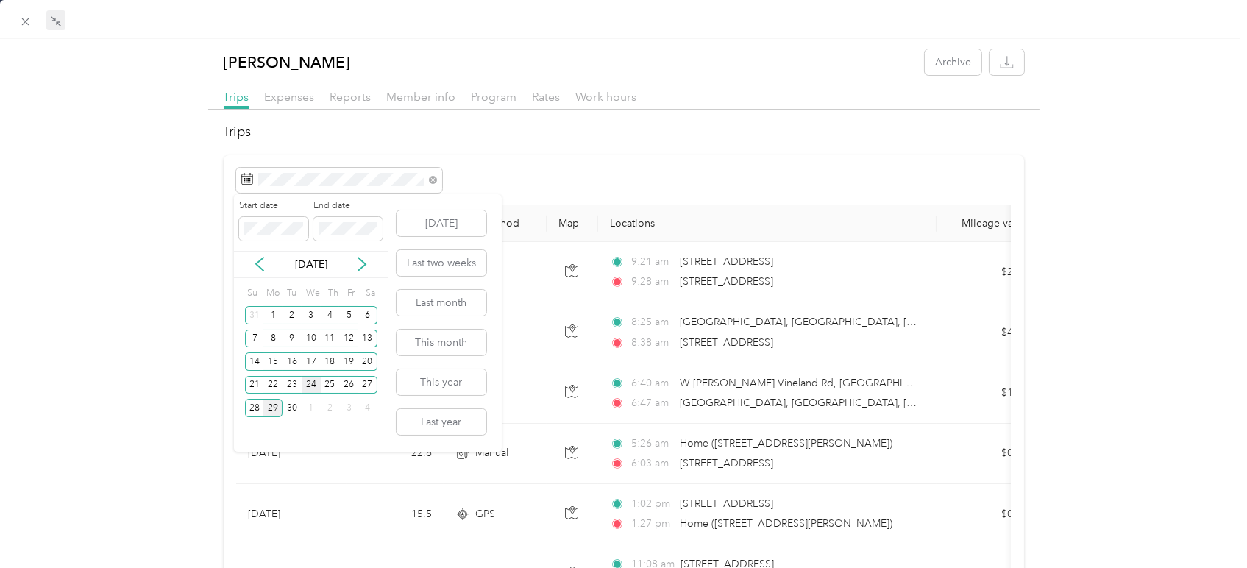
click at [309, 381] on div "24" at bounding box center [311, 385] width 19 height 18
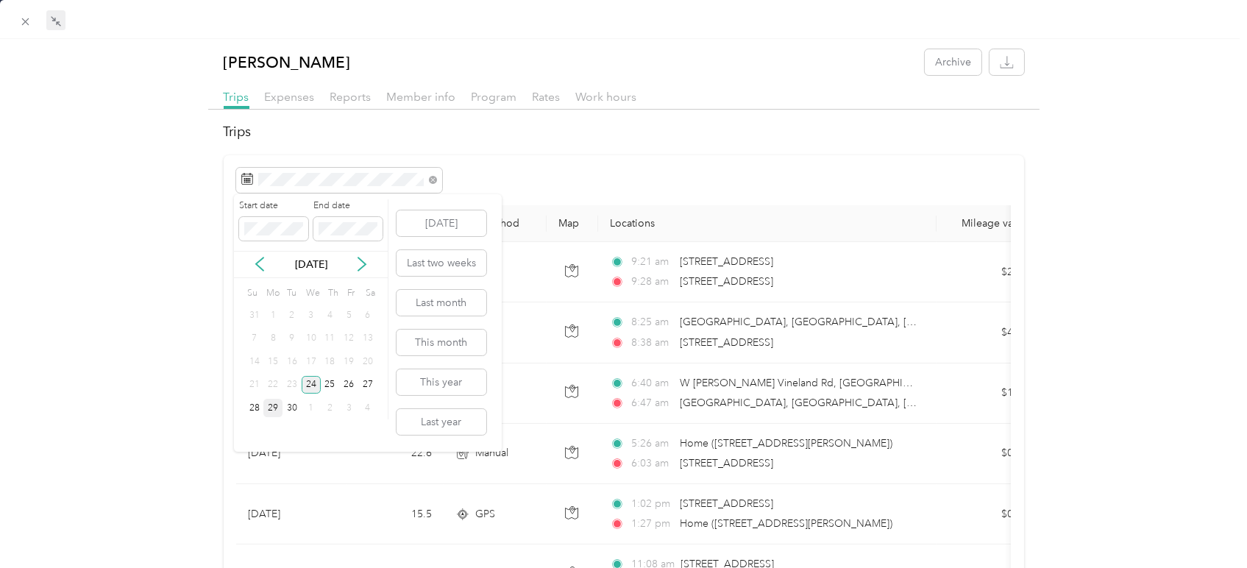
click at [309, 381] on div "24" at bounding box center [311, 385] width 19 height 18
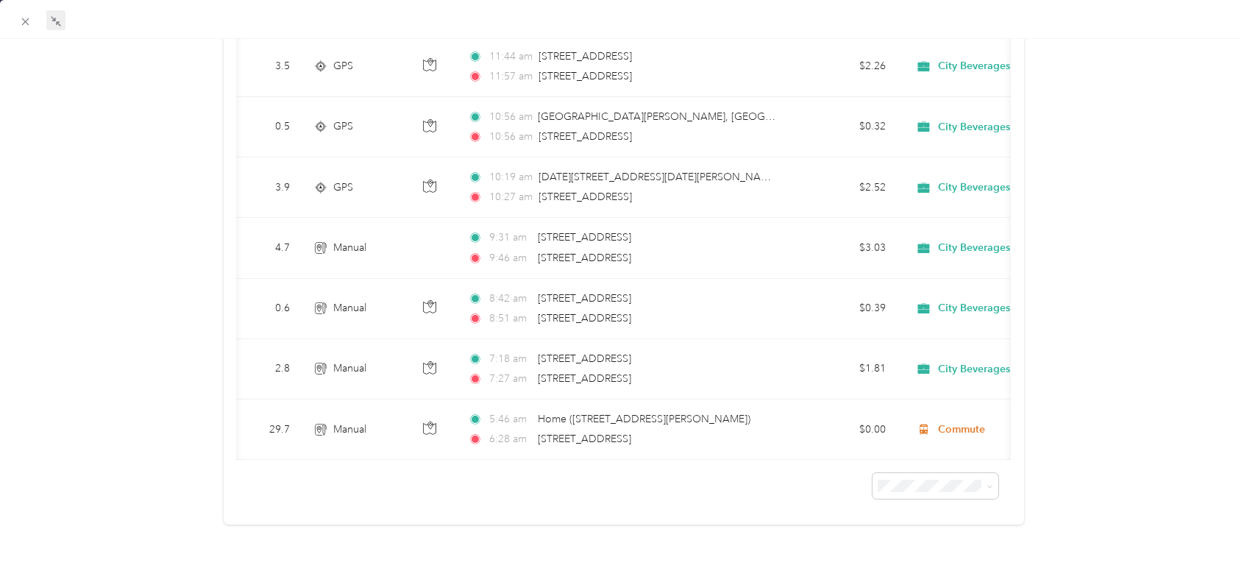
scroll to position [0, 138]
click at [29, 21] on icon at bounding box center [25, 21] width 13 height 13
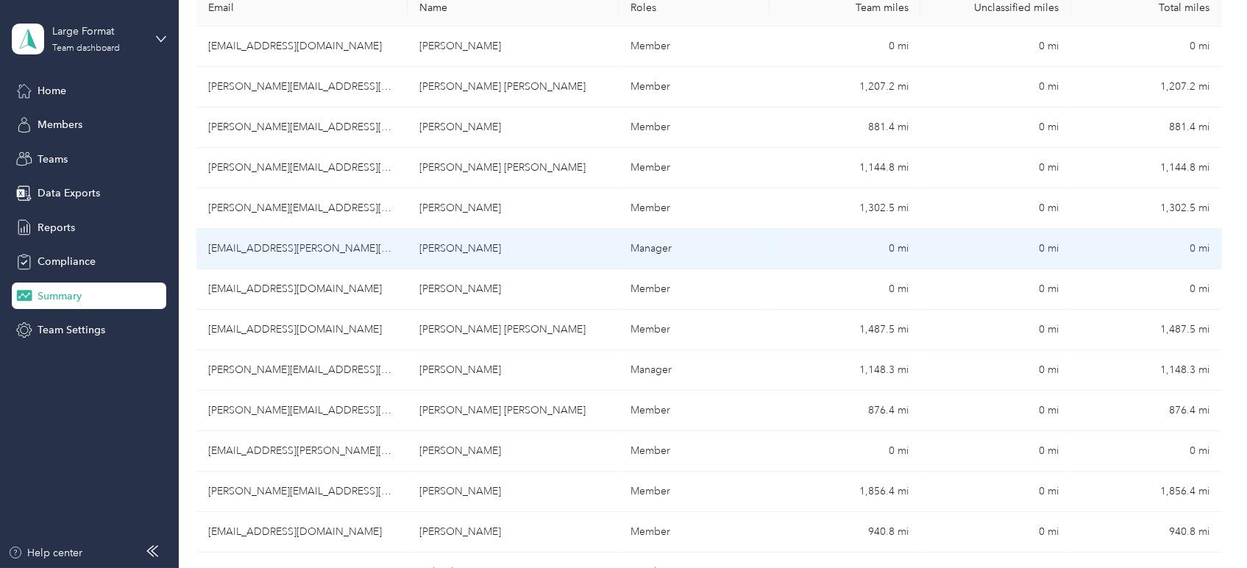
scroll to position [188, 0]
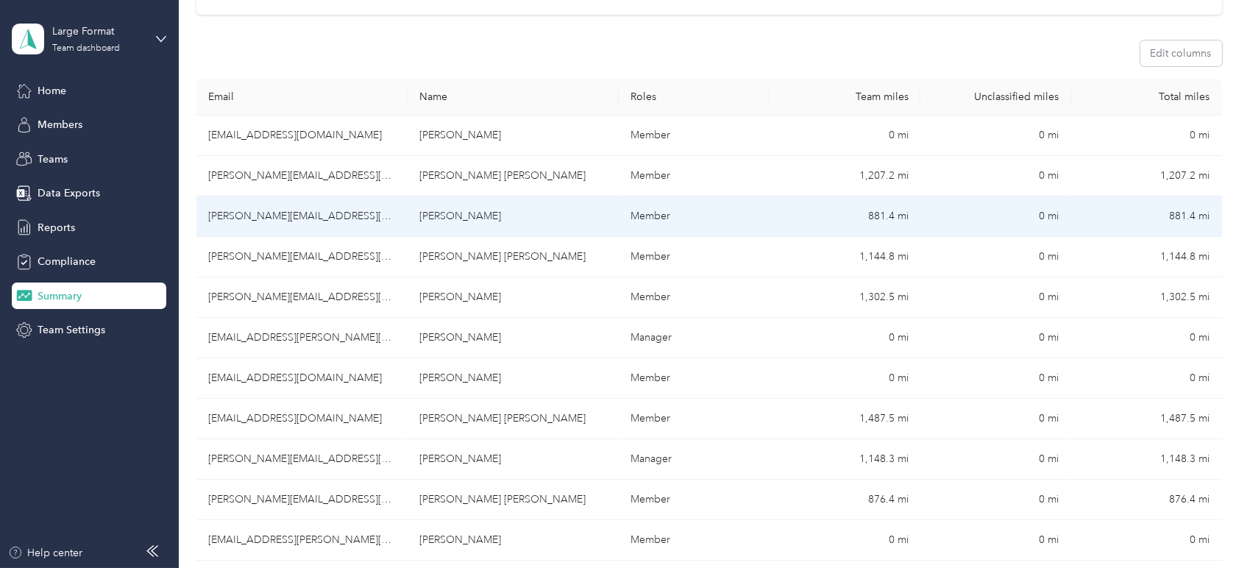
click at [525, 227] on td "[PERSON_NAME]" at bounding box center [513, 216] width 211 height 40
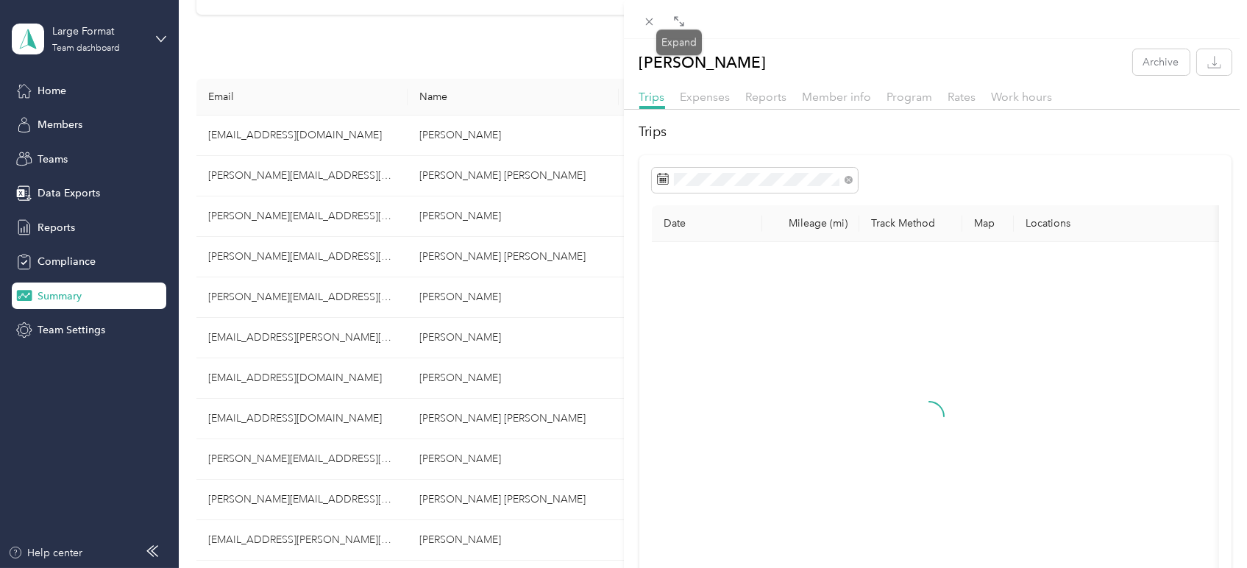
click at [679, 567] on div "Drag to resize Click to close [PERSON_NAME] Archive Trips Expenses Reports Memb…" at bounding box center [620, 568] width 1240 height 0
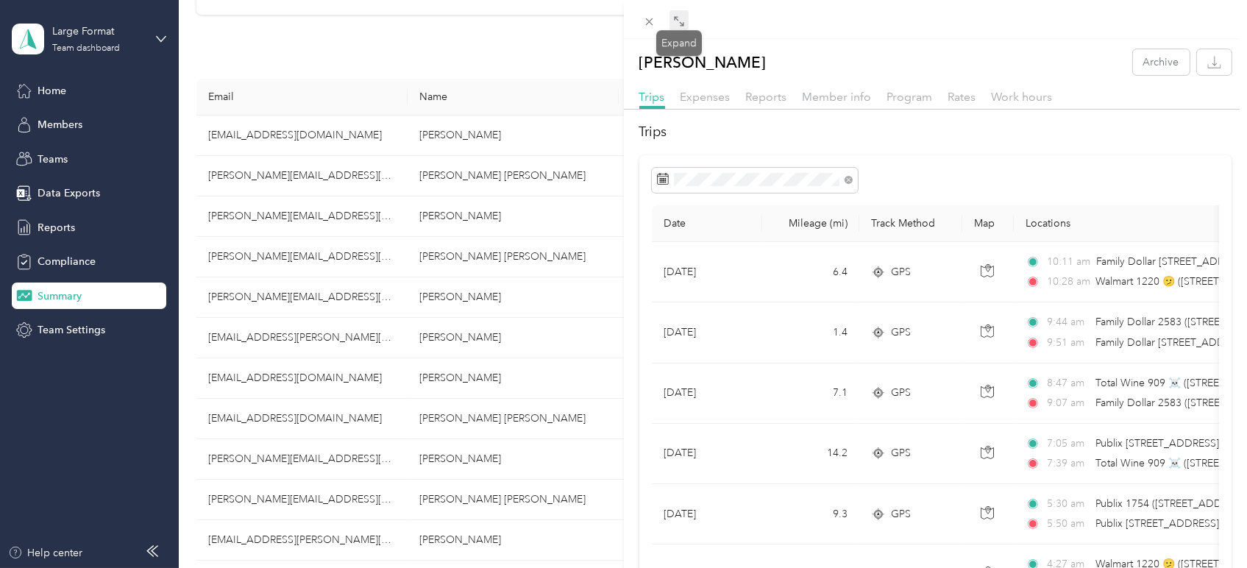
click at [679, 23] on icon at bounding box center [679, 21] width 12 height 12
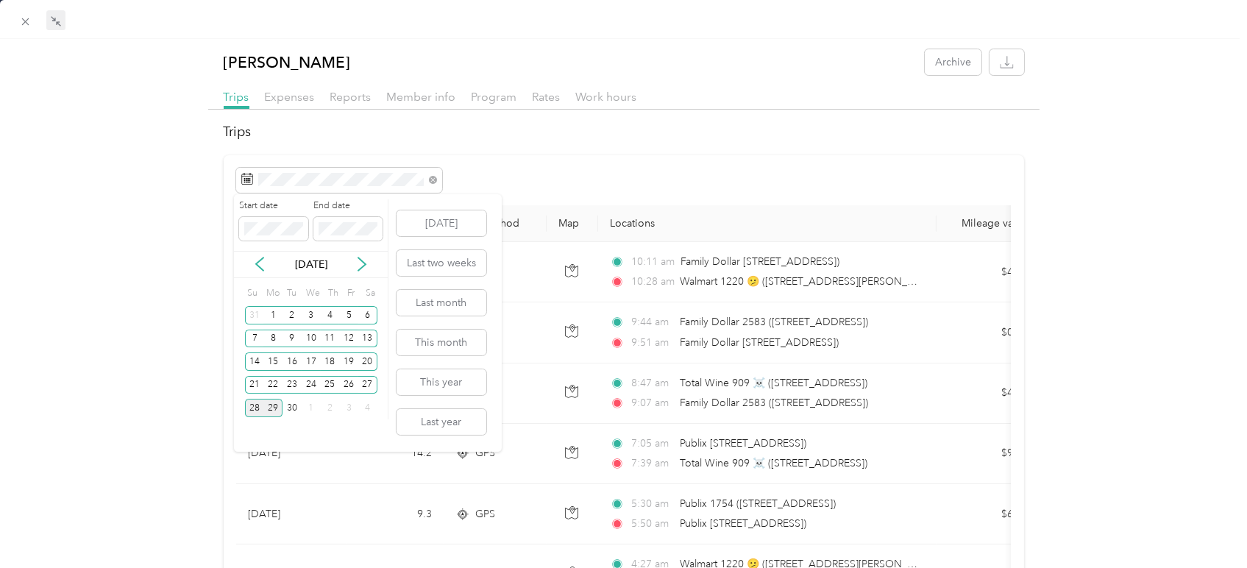
click at [255, 405] on div "28" at bounding box center [254, 408] width 19 height 18
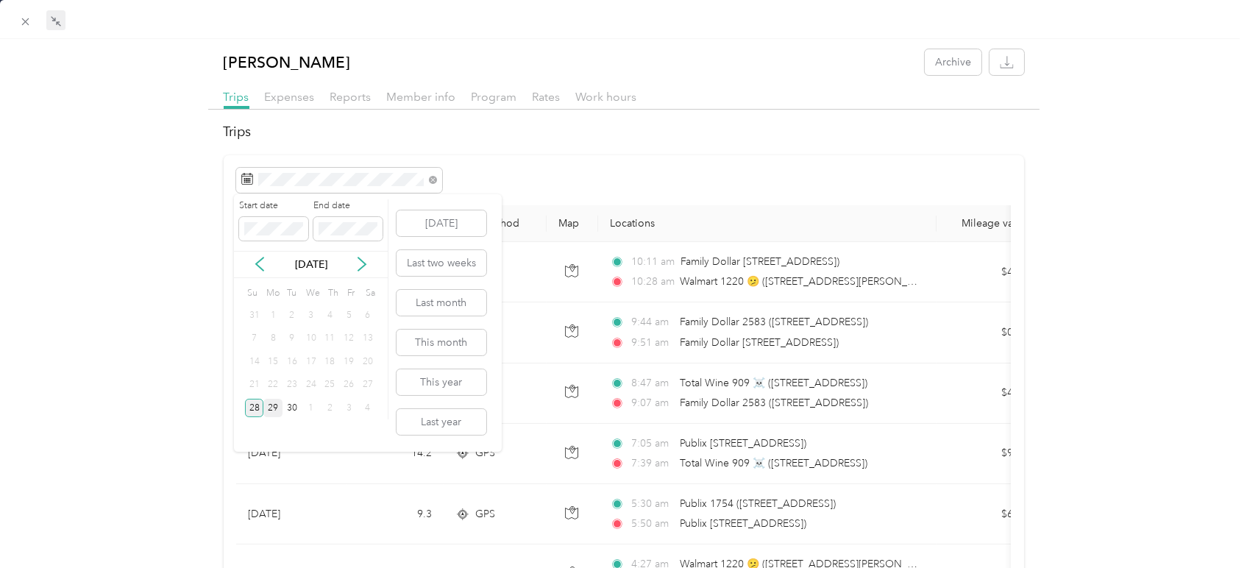
click at [255, 403] on div "28" at bounding box center [254, 408] width 19 height 18
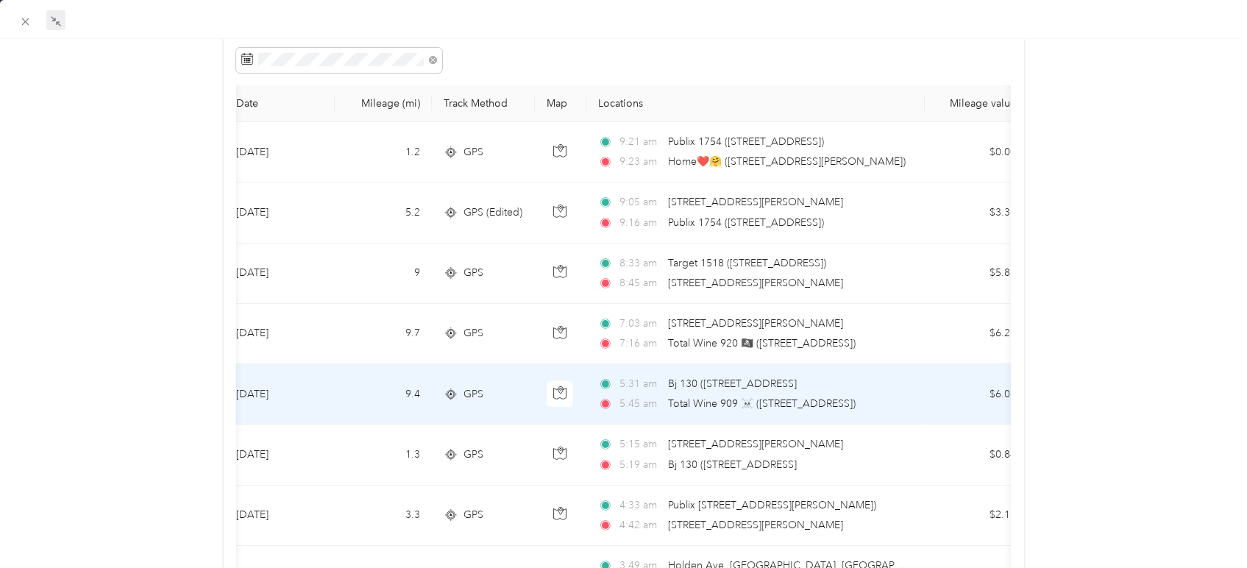
scroll to position [82, 0]
